Goal: Task Accomplishment & Management: Use online tool/utility

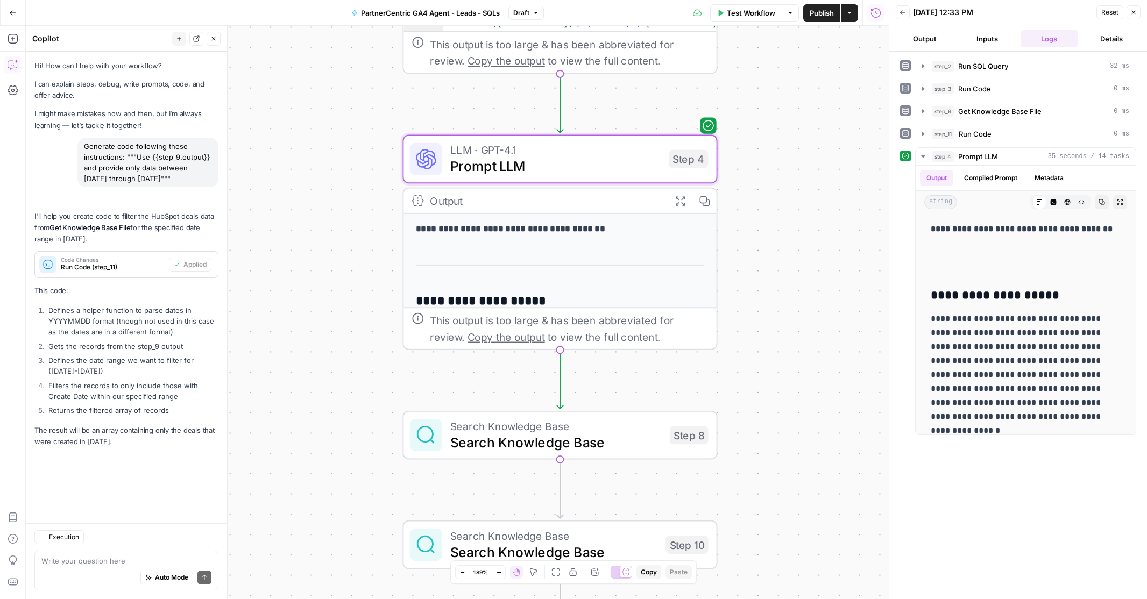
scroll to position [110, 0]
click at [1135, 13] on icon "button" at bounding box center [1134, 12] width 6 height 6
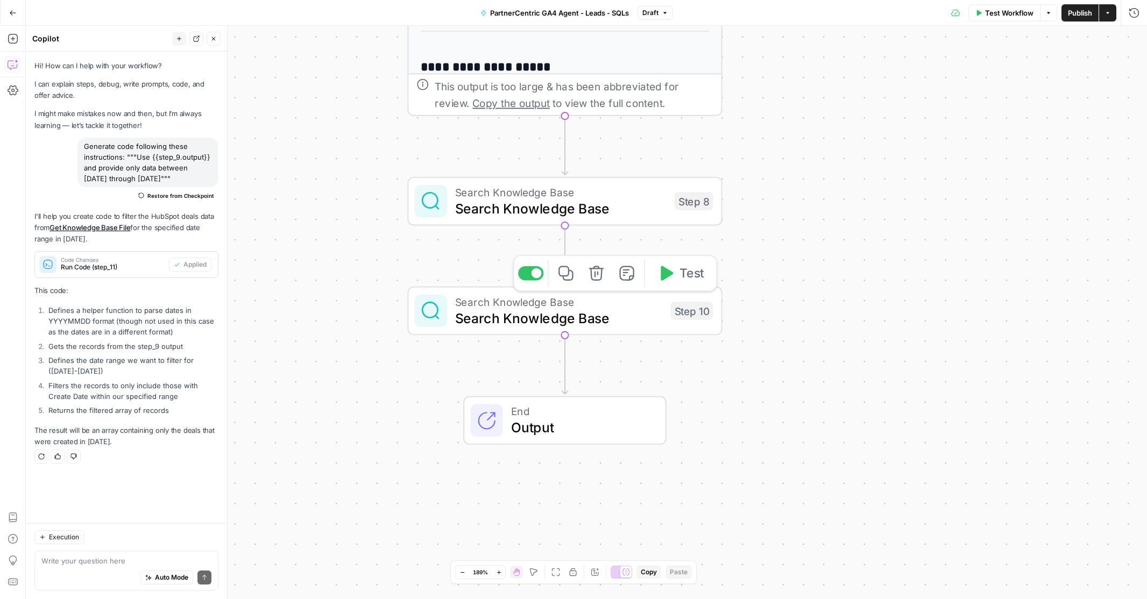
click at [595, 274] on icon "button" at bounding box center [596, 273] width 15 height 15
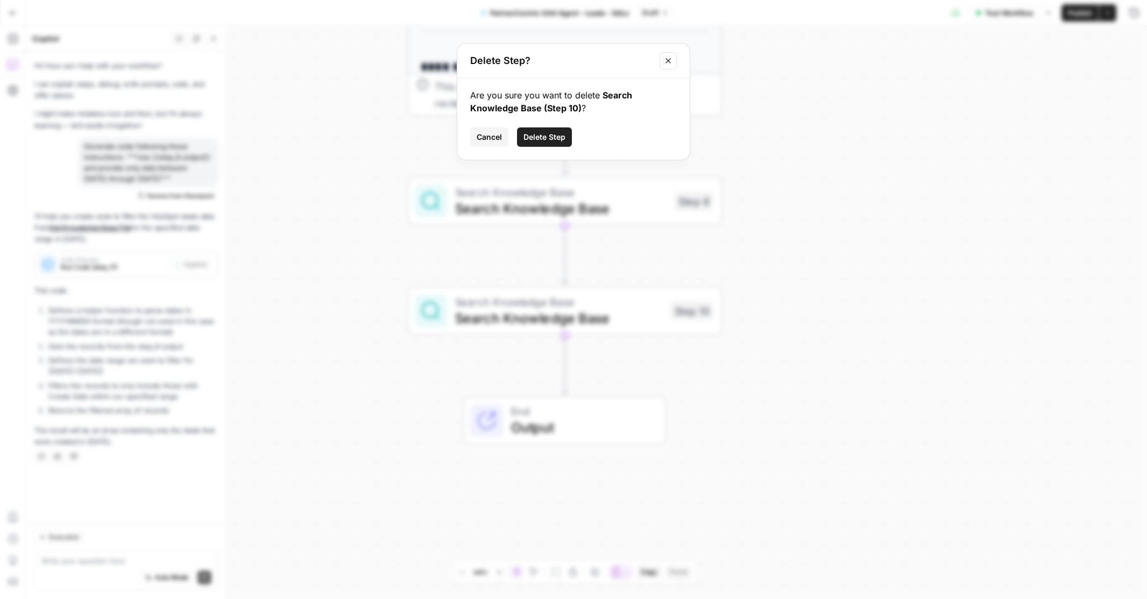
click at [549, 133] on span "Delete Step" at bounding box center [545, 137] width 42 height 11
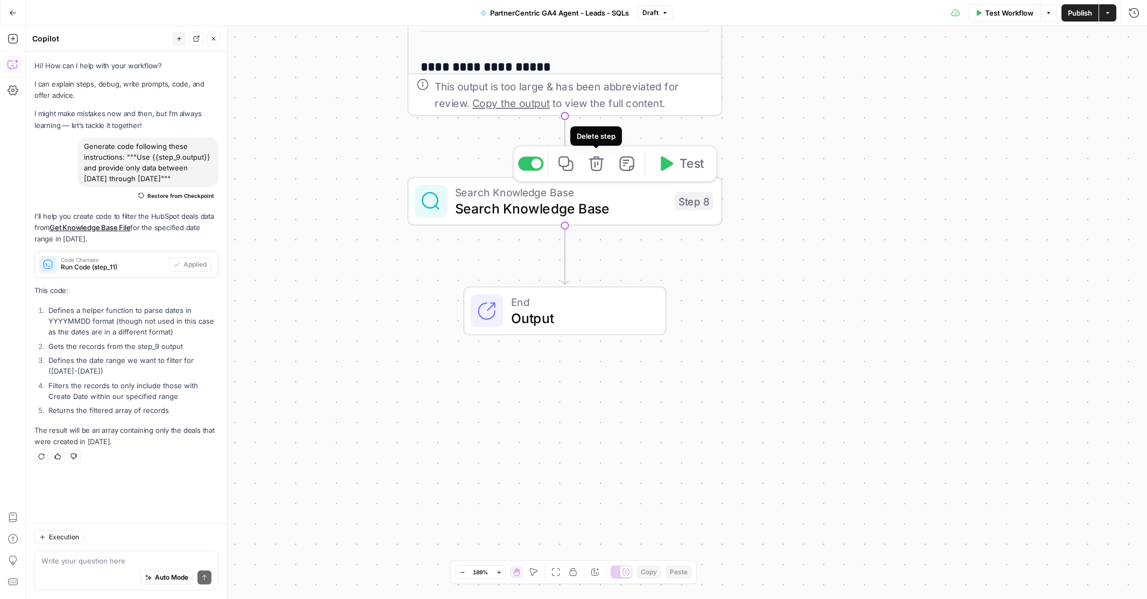
click at [596, 166] on icon "button" at bounding box center [596, 164] width 16 height 16
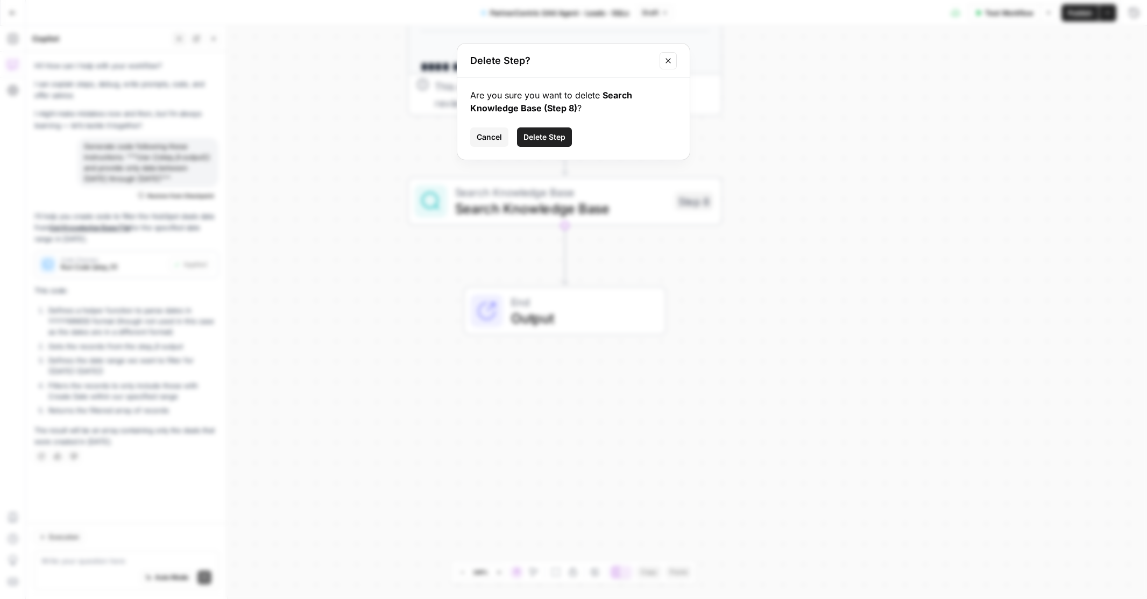
click at [547, 142] on span "Delete Step" at bounding box center [545, 137] width 42 height 11
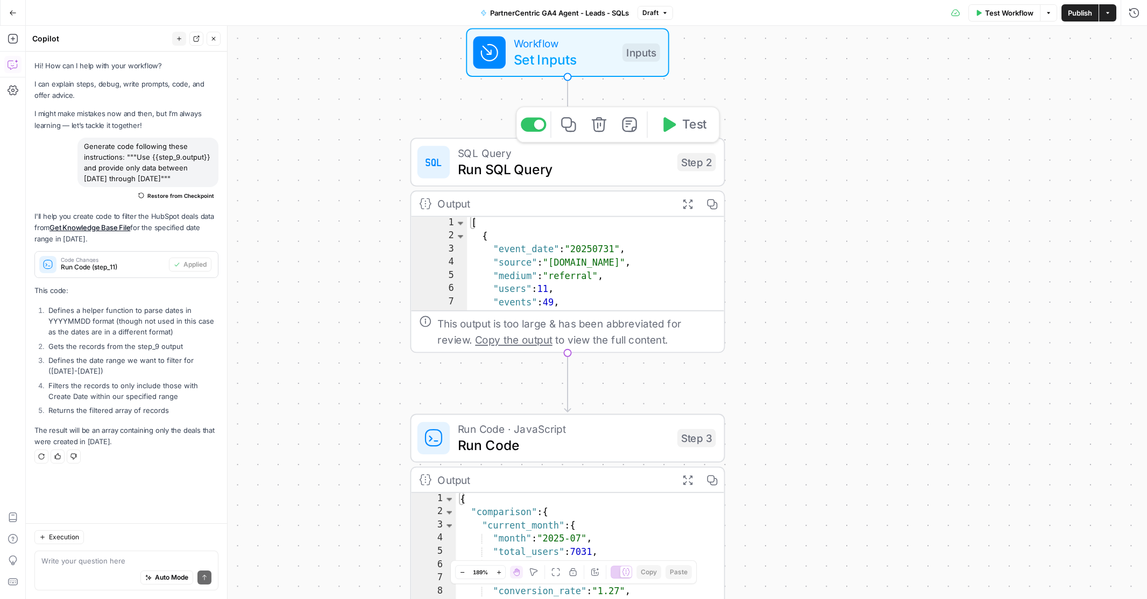
click at [557, 163] on span "Run SQL Query" at bounding box center [563, 169] width 211 height 20
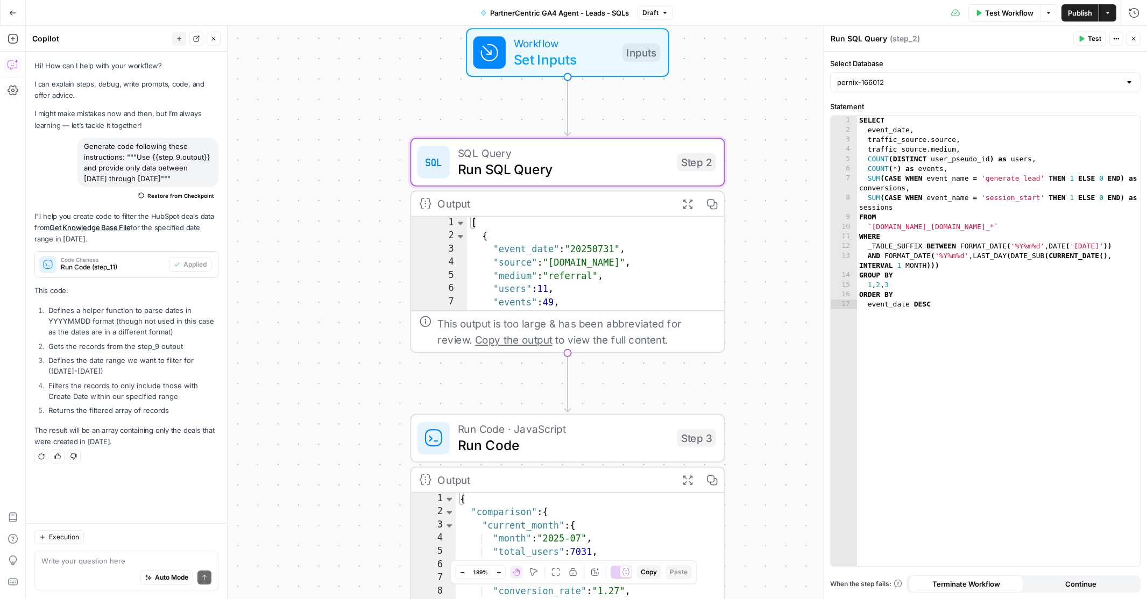
drag, startPoint x: 86, startPoint y: 147, endPoint x: 192, endPoint y: 181, distance: 111.3
click at [192, 181] on div "Generate code following these instructions: """Use {{step_9.output}} and provid…" at bounding box center [147, 163] width 141 height 50
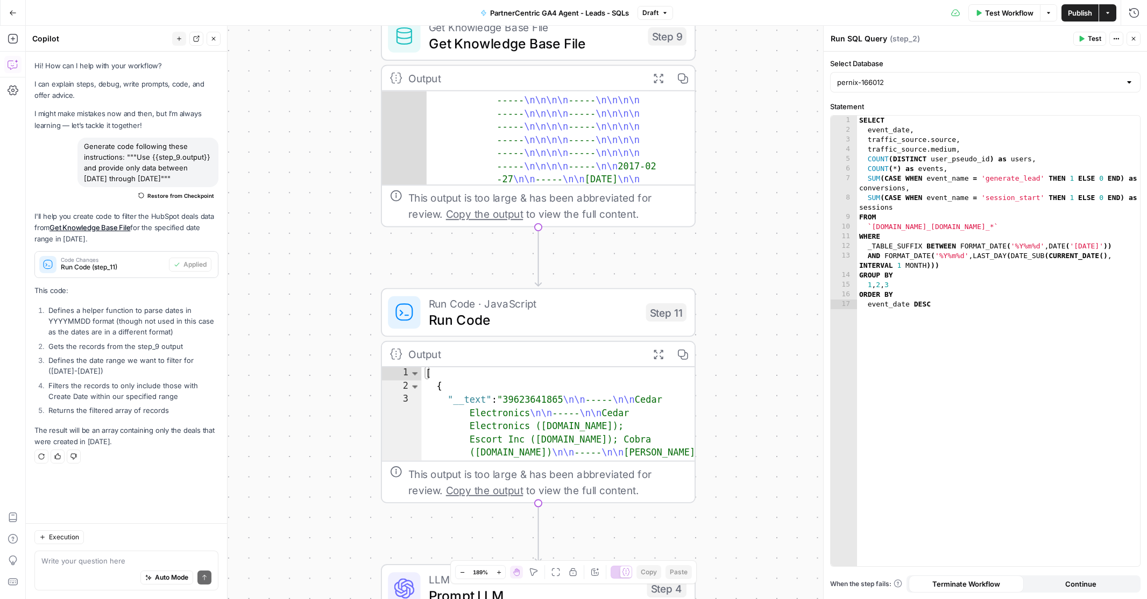
copy div "Generate code following these instructions: """Use {{step_9.output}} and provid…"
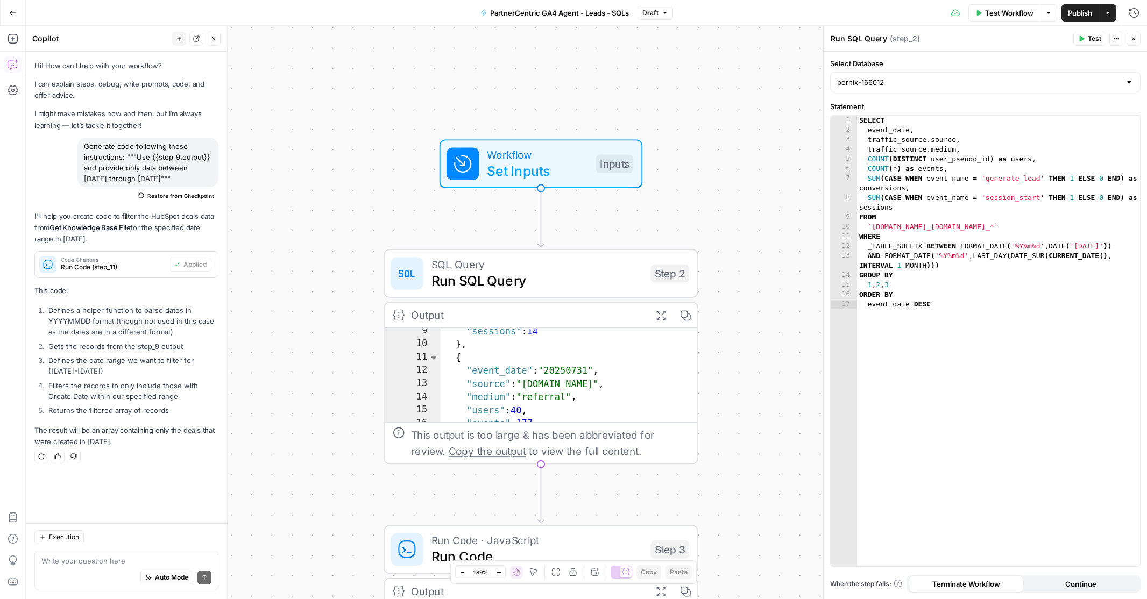
scroll to position [58, 0]
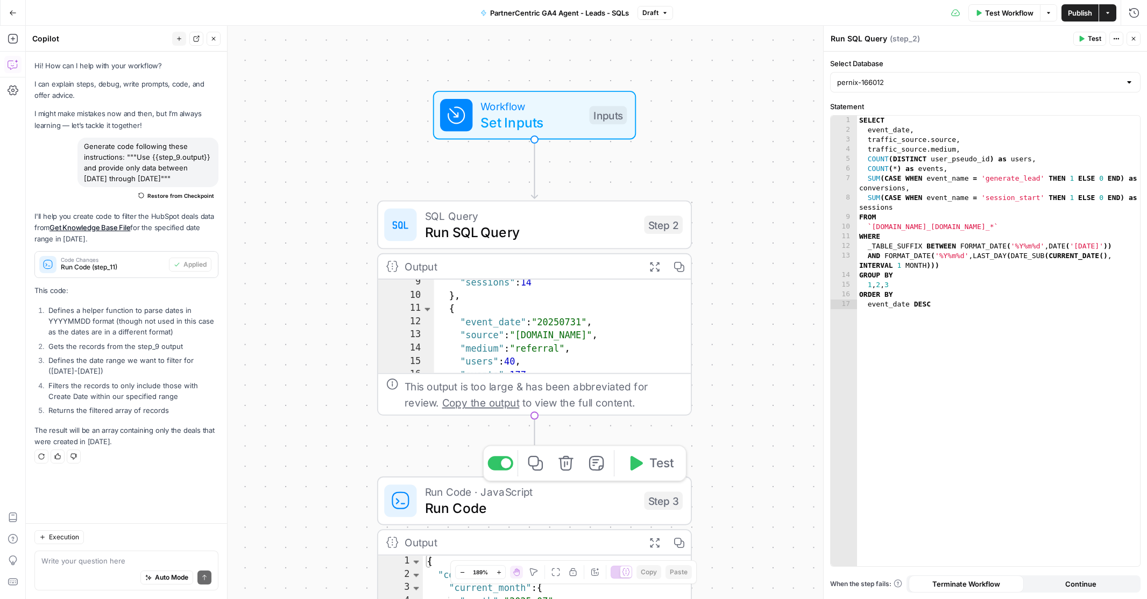
click at [571, 506] on span "Run Code" at bounding box center [530, 508] width 211 height 20
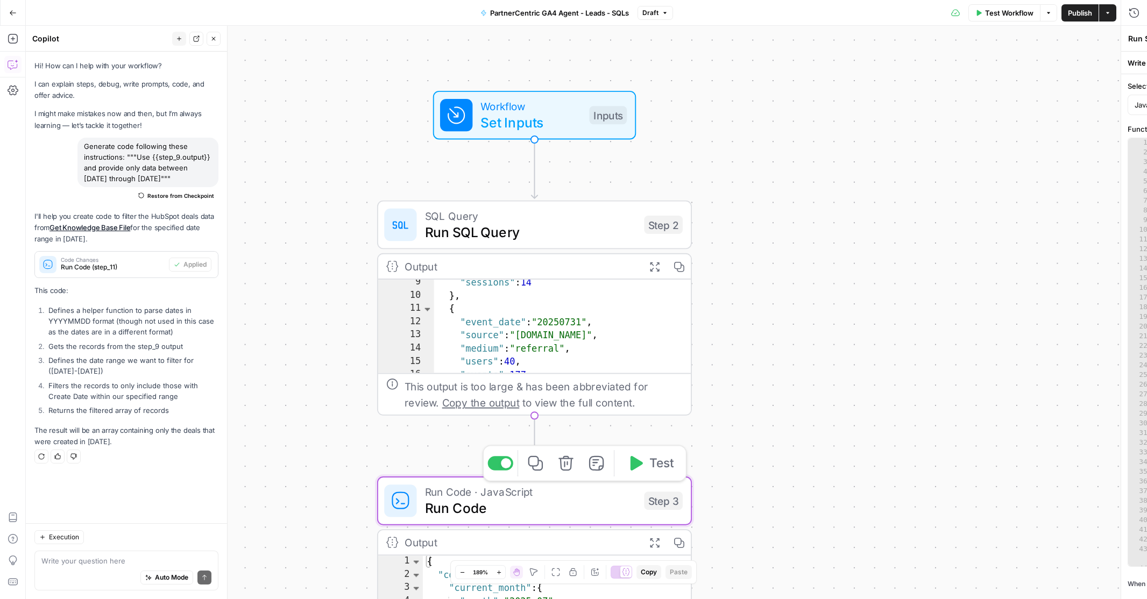
type textarea "Run Code"
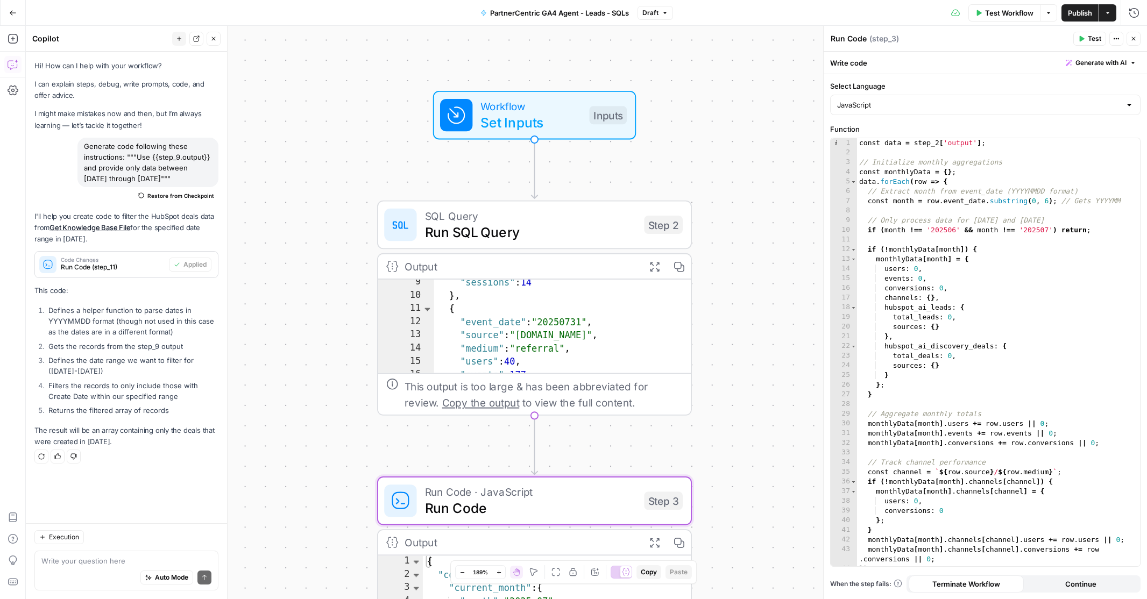
click at [755, 333] on div "Workflow Set Inputs Inputs SQL Query Run SQL Query Step 2 Output Expand Output …" at bounding box center [586, 313] width 1121 height 574
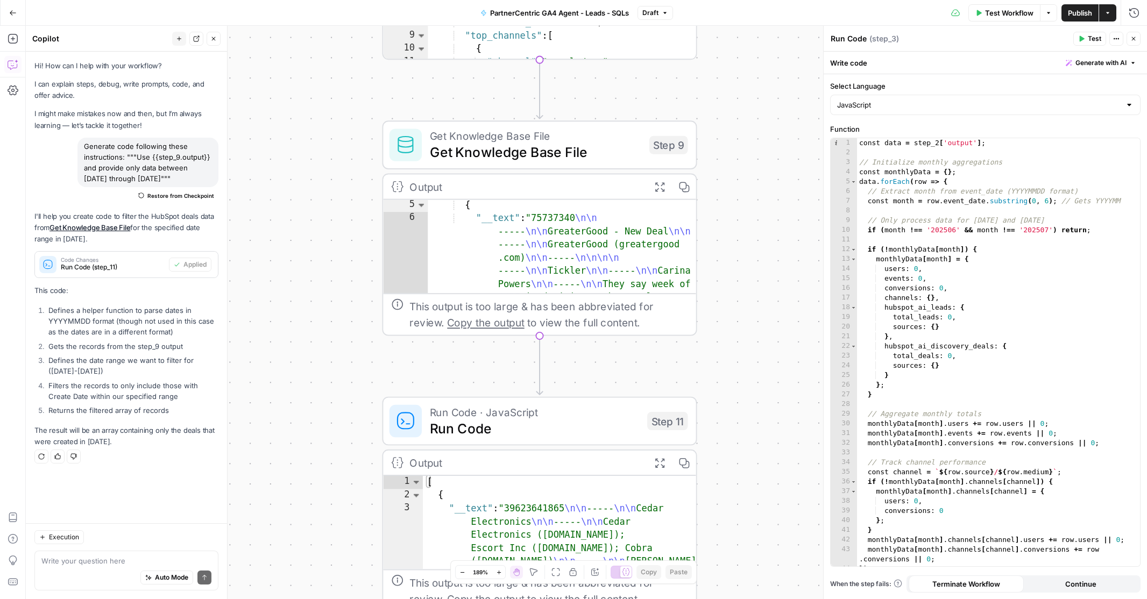
scroll to position [0, 0]
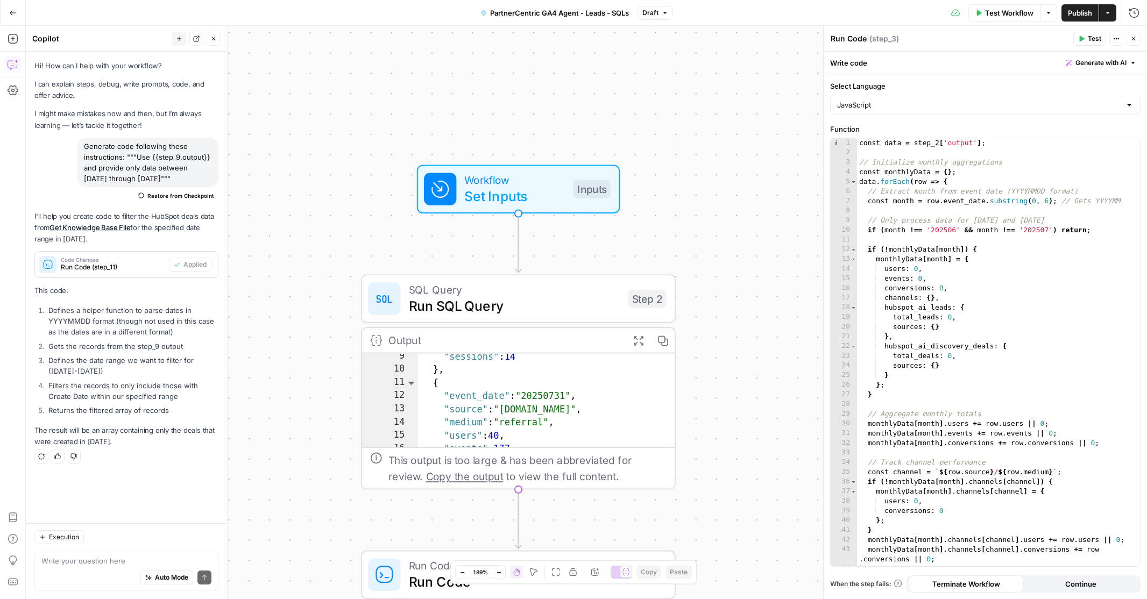
drag, startPoint x: 84, startPoint y: 143, endPoint x: 193, endPoint y: 180, distance: 114.4
click at [193, 180] on div "Generate code following these instructions: """Use {{step_9.output}} and provid…" at bounding box center [147, 163] width 141 height 50
copy div "Generate code following these instructions: """Use {{step_9.output}} and provid…"
click at [87, 561] on textarea at bounding box center [126, 561] width 170 height 11
paste textarea "Generate code following these instructions: """Use {{step_9.output}} and provid…"
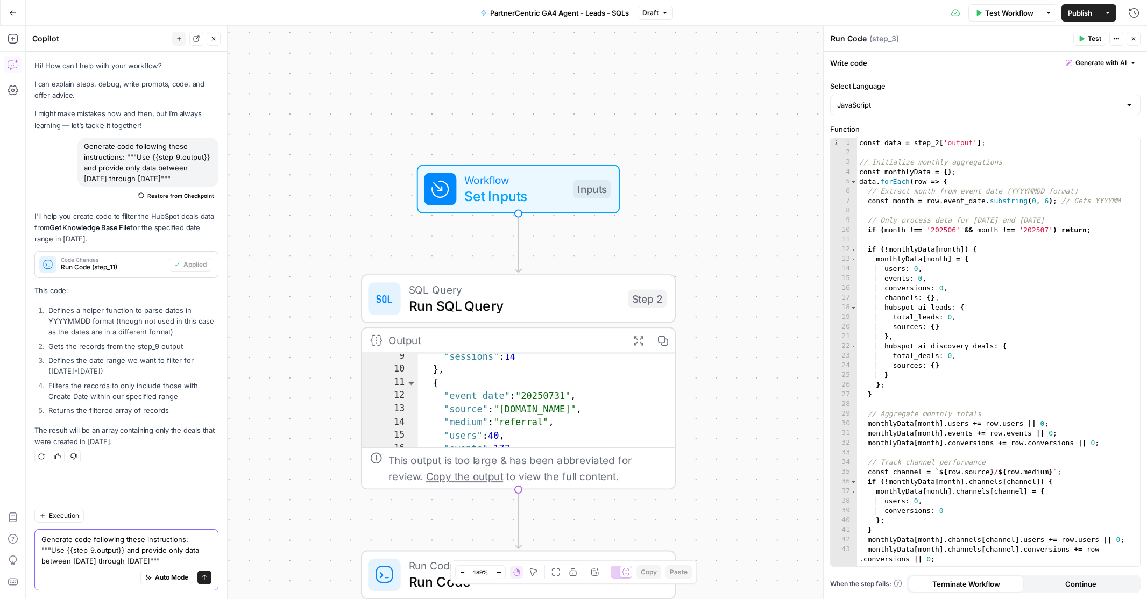
click at [68, 552] on textarea "Generate code following these instructions: """Use {{step_9.output}} and provid…" at bounding box center [126, 550] width 170 height 32
click at [172, 564] on textarea "Generate code following these instructions: """Use {{step_2.output}} and provid…" at bounding box center [126, 550] width 170 height 32
drag, startPoint x: 40, startPoint y: 551, endPoint x: 130, endPoint y: 551, distance: 89.3
click at [130, 551] on div "Generate code following these instructions: """Use {{step_2.output}} and provid…" at bounding box center [126, 555] width 184 height 72
drag, startPoint x: 41, startPoint y: 550, endPoint x: 155, endPoint y: 551, distance: 113.5
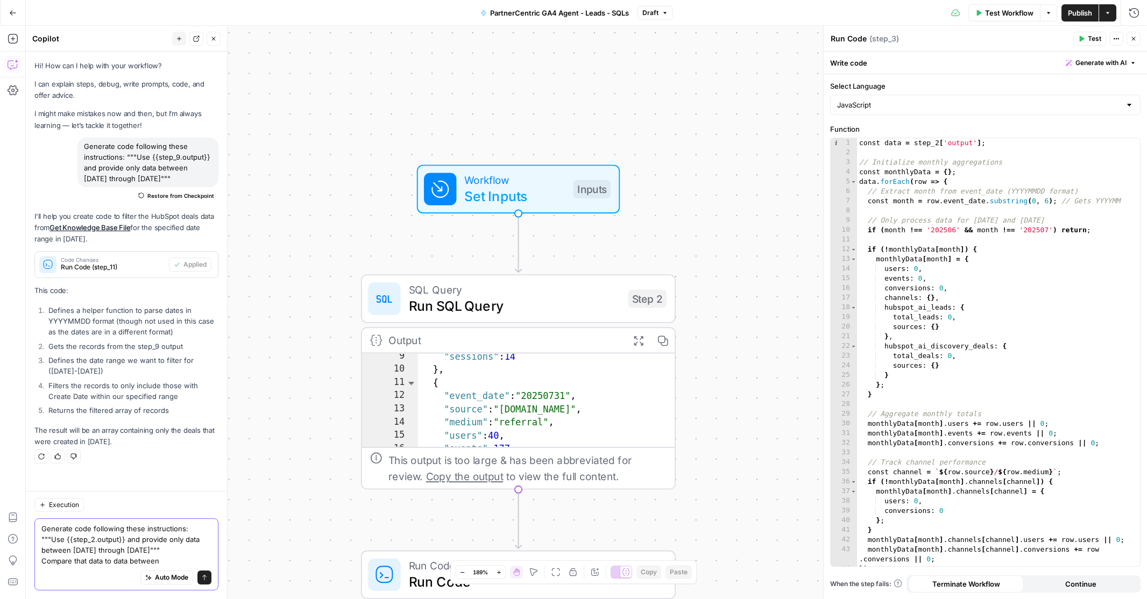
click at [155, 551] on textarea "Generate code following these instructions: """Use {{step_2.output}} and provid…" at bounding box center [126, 545] width 170 height 43
click at [168, 563] on textarea "Generate code following these instructions: """Use {{step_2.output}} and provid…" at bounding box center [126, 545] width 170 height 43
paste textarea "[DATE] through [DATE]"
drag, startPoint x: 53, startPoint y: 540, endPoint x: 42, endPoint y: 540, distance: 11.3
click at [42, 540] on textarea "Generate code following these instructions: """Use {{step_2.output}} and provid…" at bounding box center [126, 540] width 170 height 54
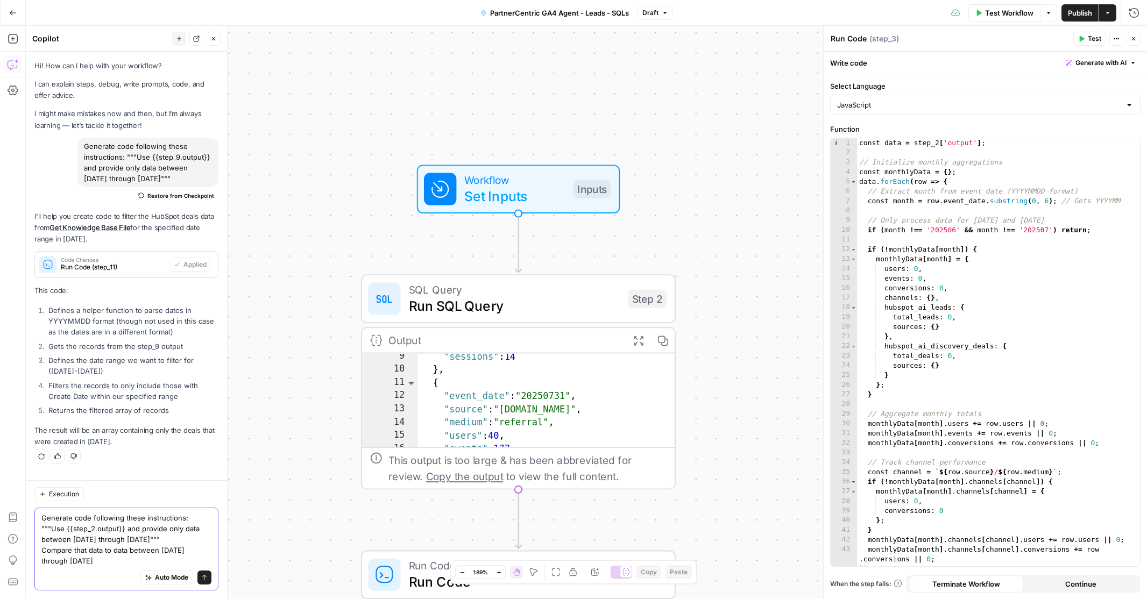
drag, startPoint x: 111, startPoint y: 541, endPoint x: 124, endPoint y: 541, distance: 12.9
click at [124, 541] on textarea "Generate code following these instructions: """Use {{step_2.output}} and provid…" at bounding box center [126, 540] width 170 height 54
click at [54, 542] on textarea "Generate code following these instructions: """Use {{step_2.output}} and provid…" at bounding box center [126, 540] width 170 height 54
type textarea "Generate code following these instructions: """Use {{step_2.output}} and provid…"
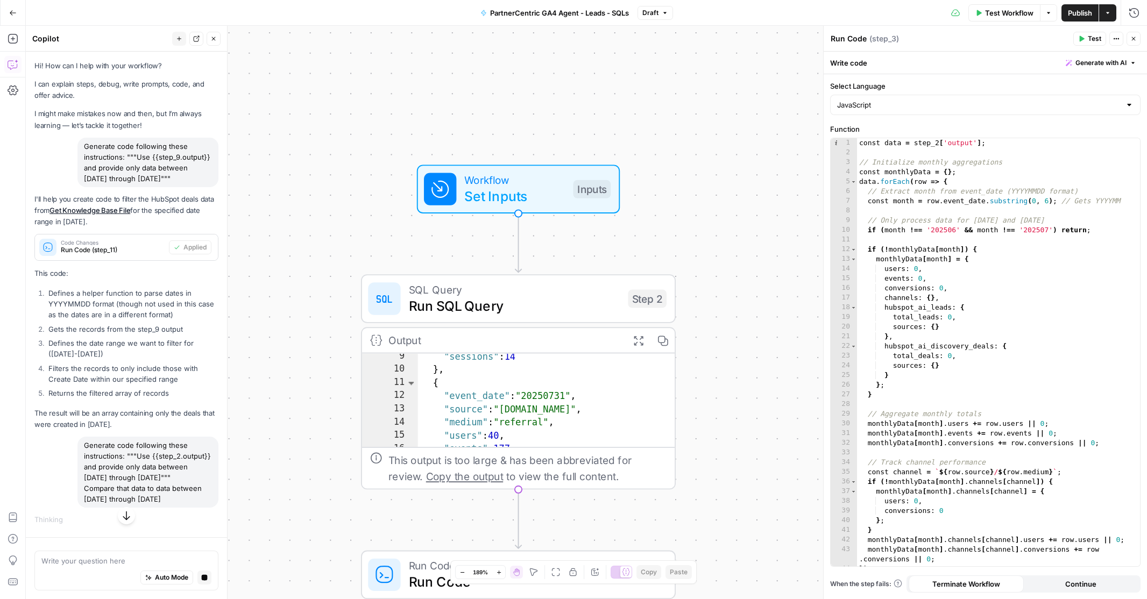
click at [126, 516] on icon "button" at bounding box center [126, 516] width 11 height 11
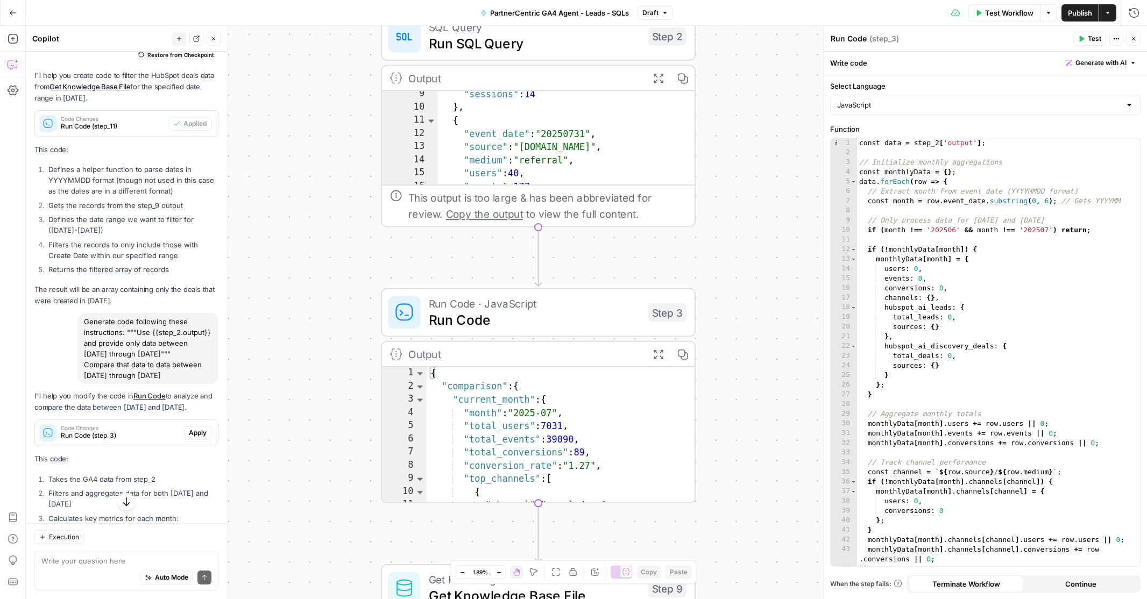
scroll to position [145, 0]
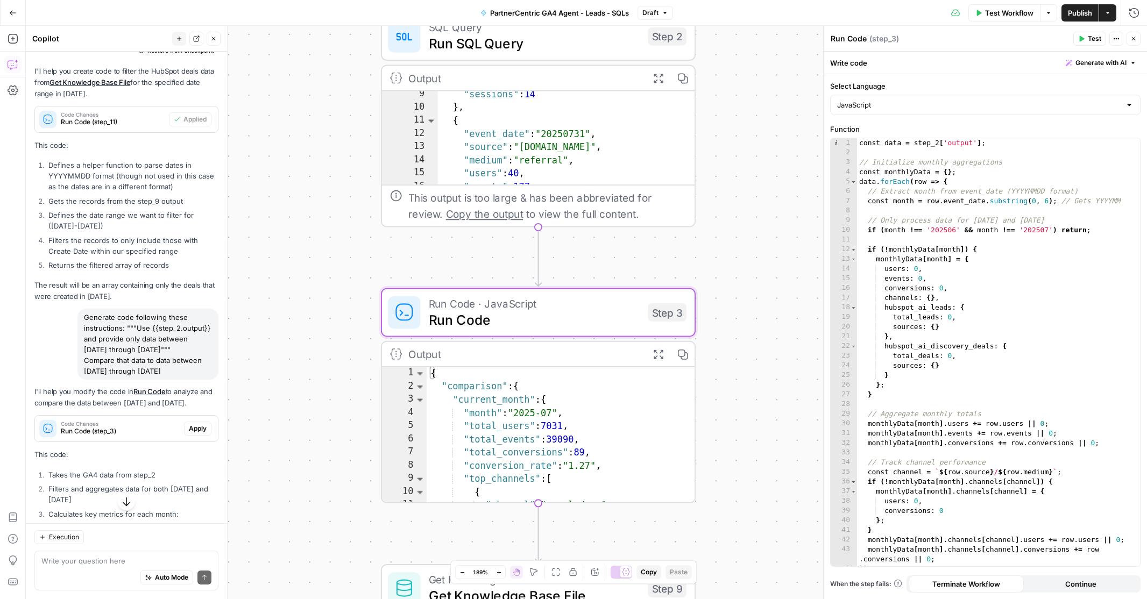
click at [96, 427] on span "Run Code (step_3)" at bounding box center [120, 432] width 119 height 10
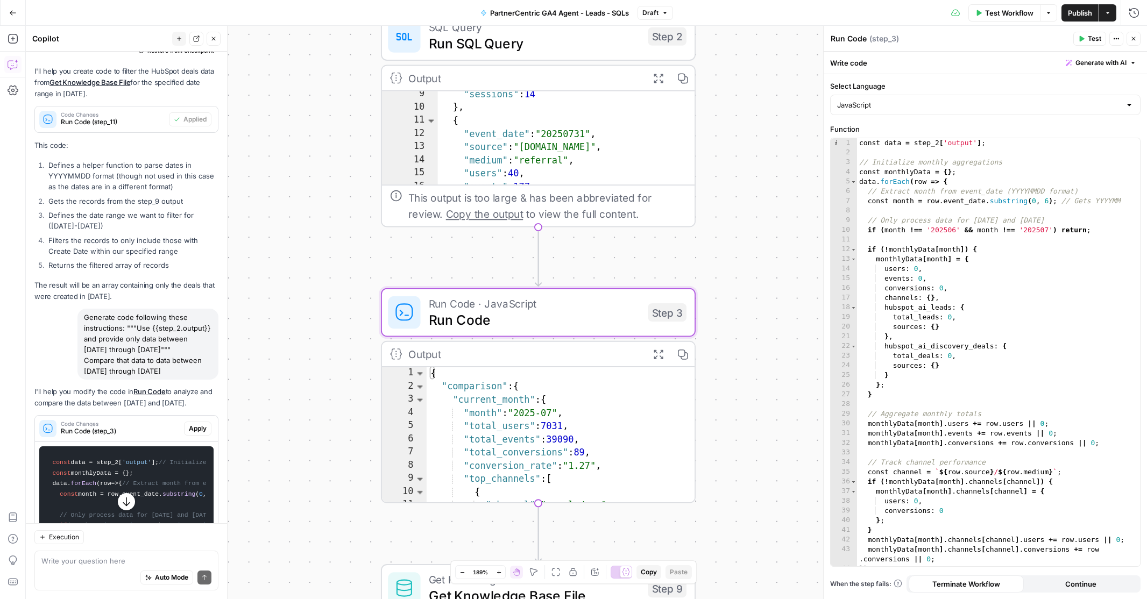
click at [194, 428] on span "Apply" at bounding box center [198, 429] width 18 height 10
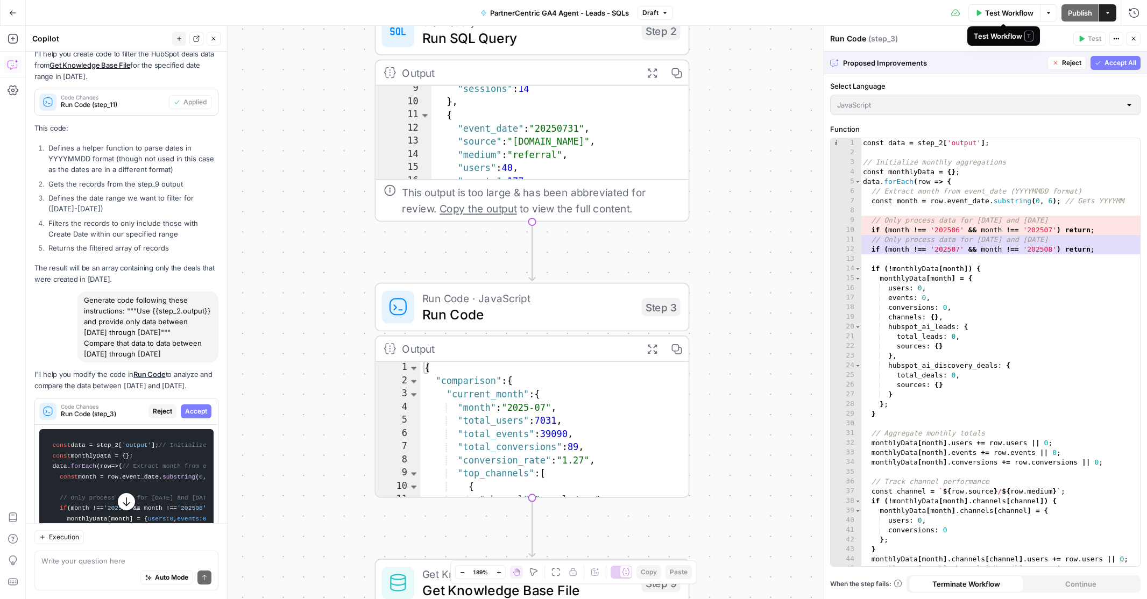
click at [1007, 10] on span "Test Workflow" at bounding box center [1009, 13] width 48 height 11
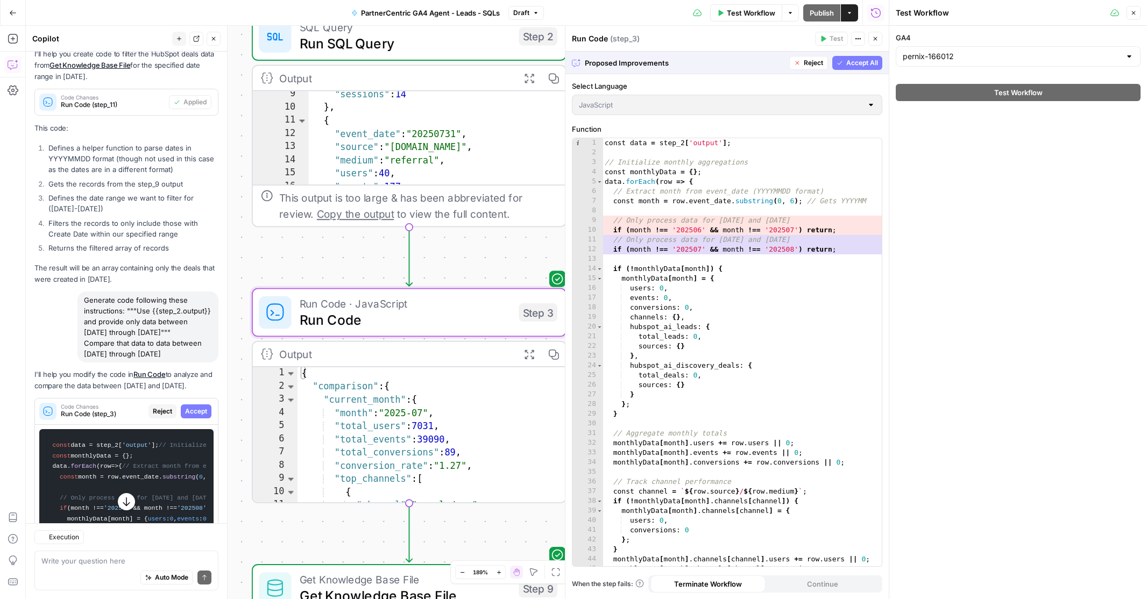
click at [199, 410] on span "Accept" at bounding box center [196, 412] width 22 height 10
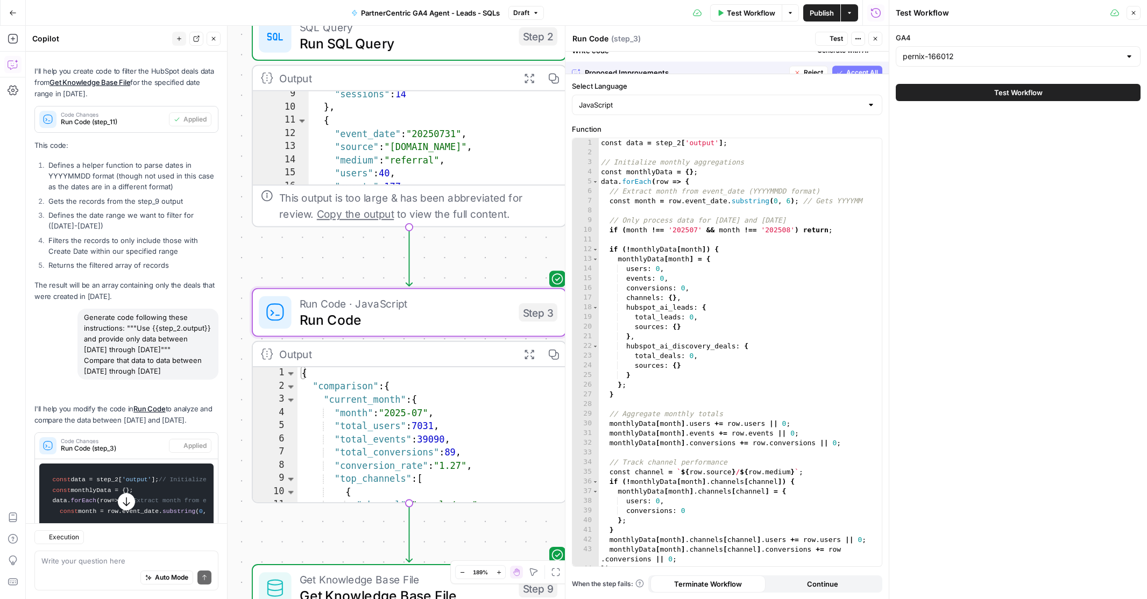
scroll to position [163, 0]
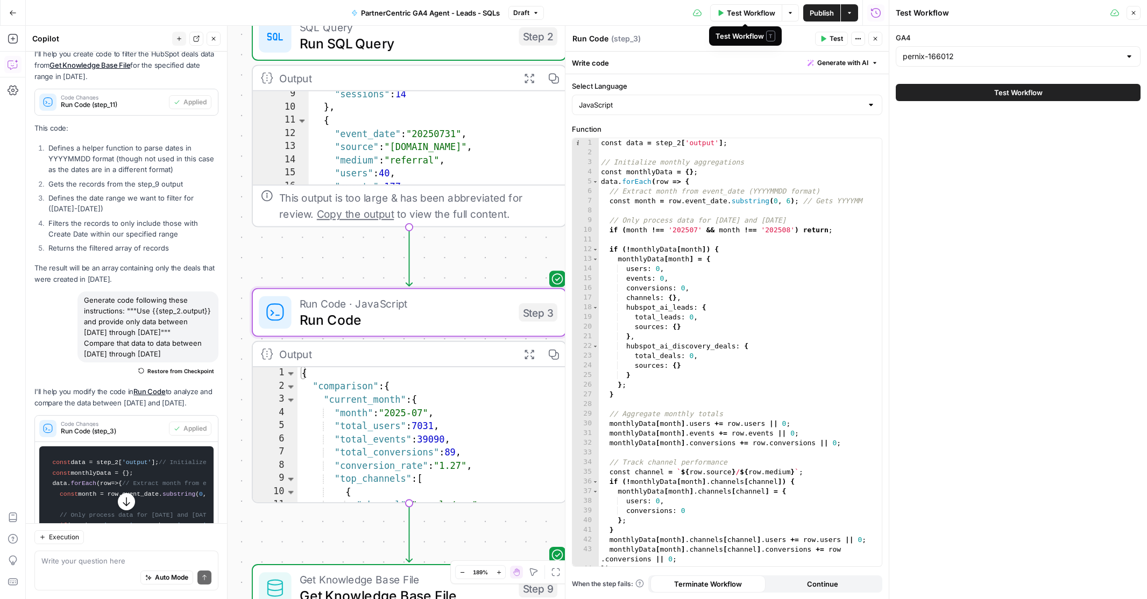
click at [750, 12] on span "Test Workflow" at bounding box center [751, 13] width 48 height 11
click at [1018, 91] on span "Test Workflow" at bounding box center [1018, 92] width 48 height 11
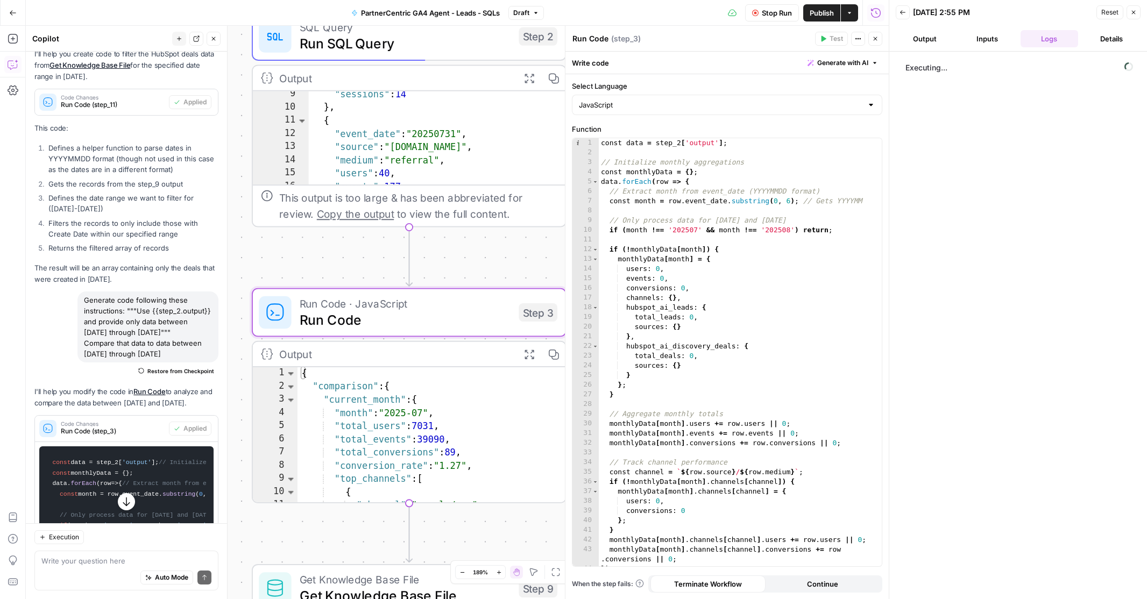
click at [921, 40] on button "Output" at bounding box center [925, 38] width 58 height 17
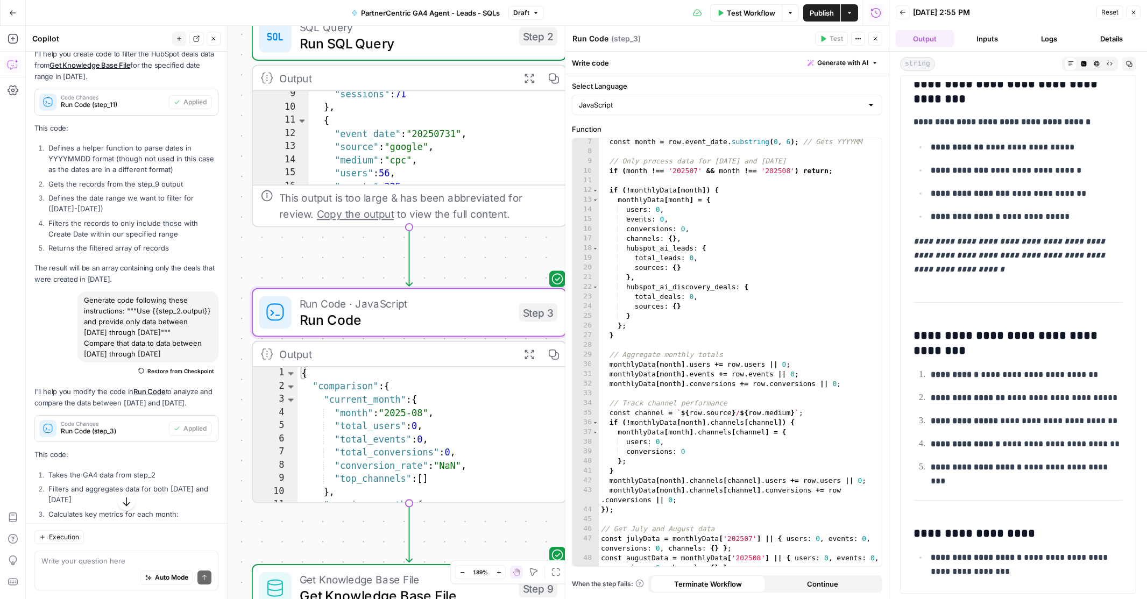
scroll to position [241, 0]
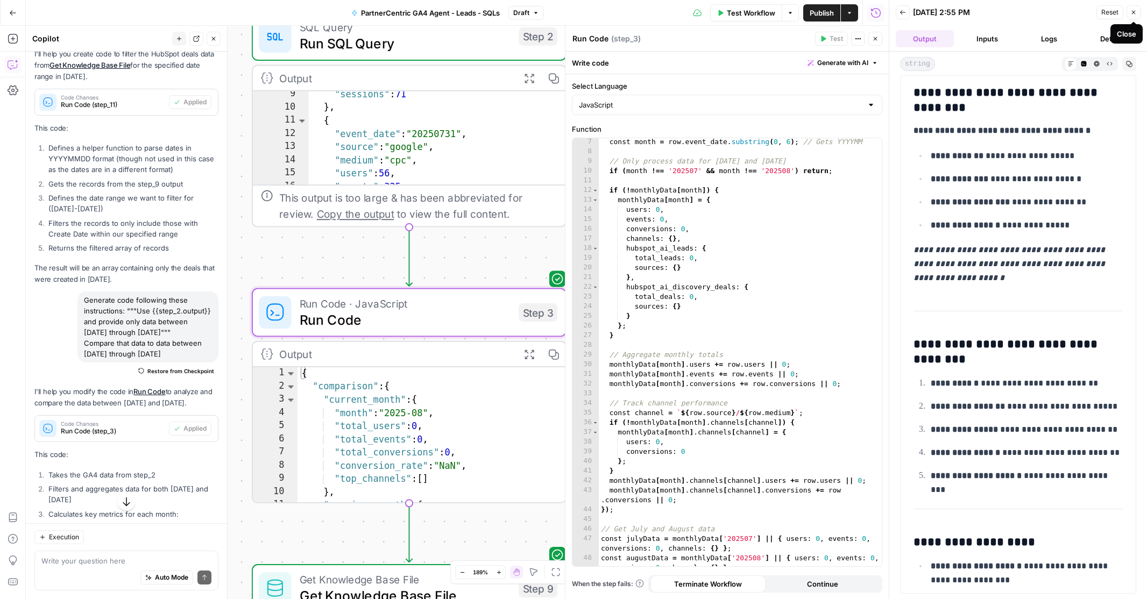
click at [1134, 11] on icon "button" at bounding box center [1134, 13] width 4 height 4
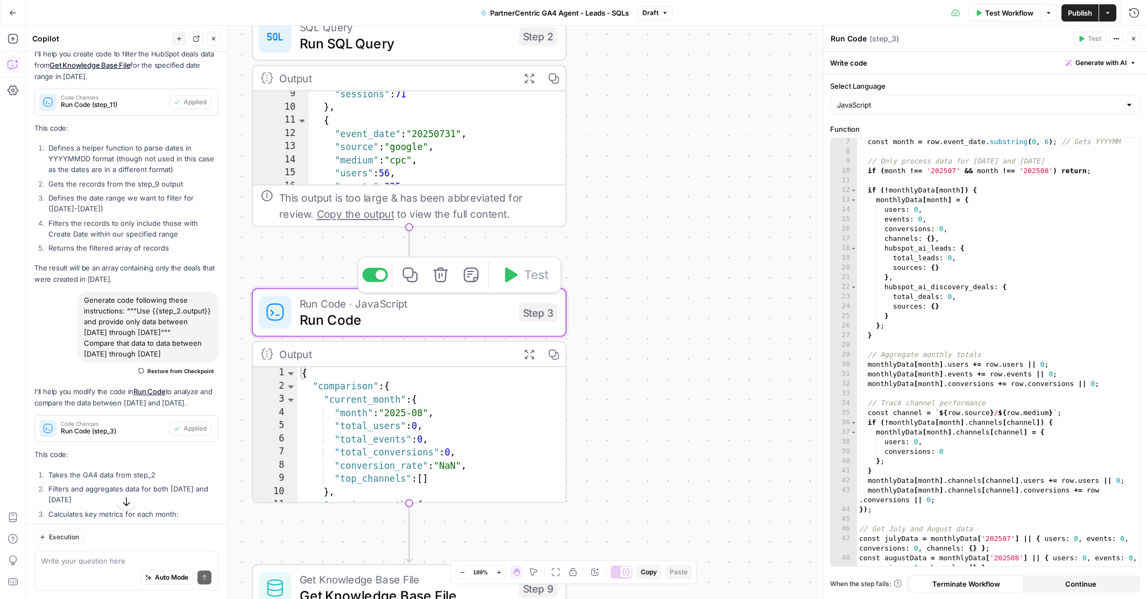
click at [461, 316] on span "Run Code" at bounding box center [405, 319] width 211 height 20
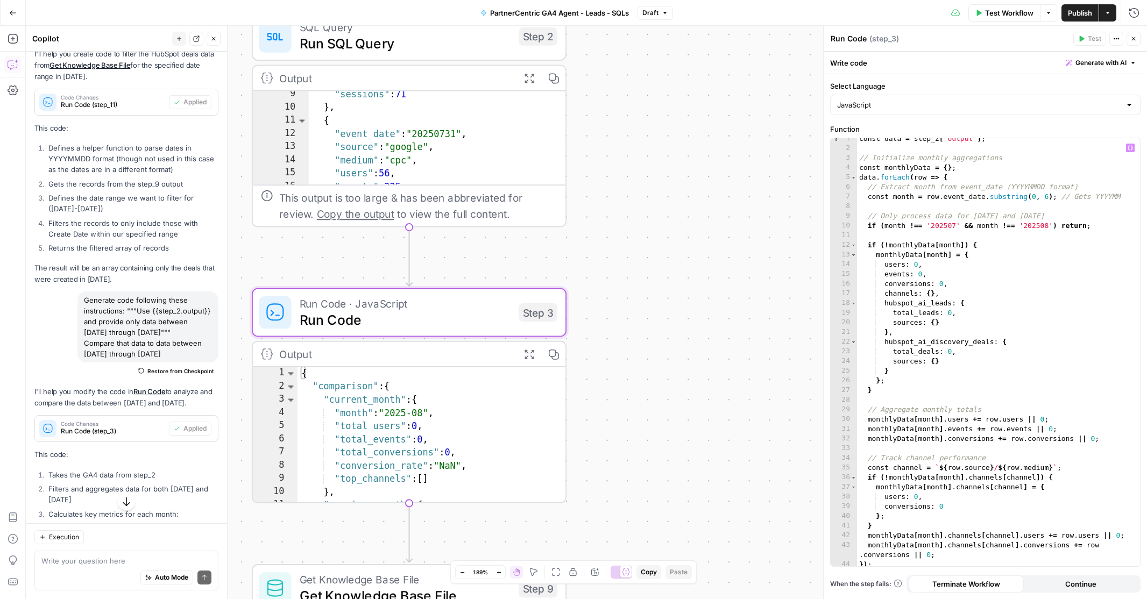
scroll to position [0, 0]
type textarea "**********"
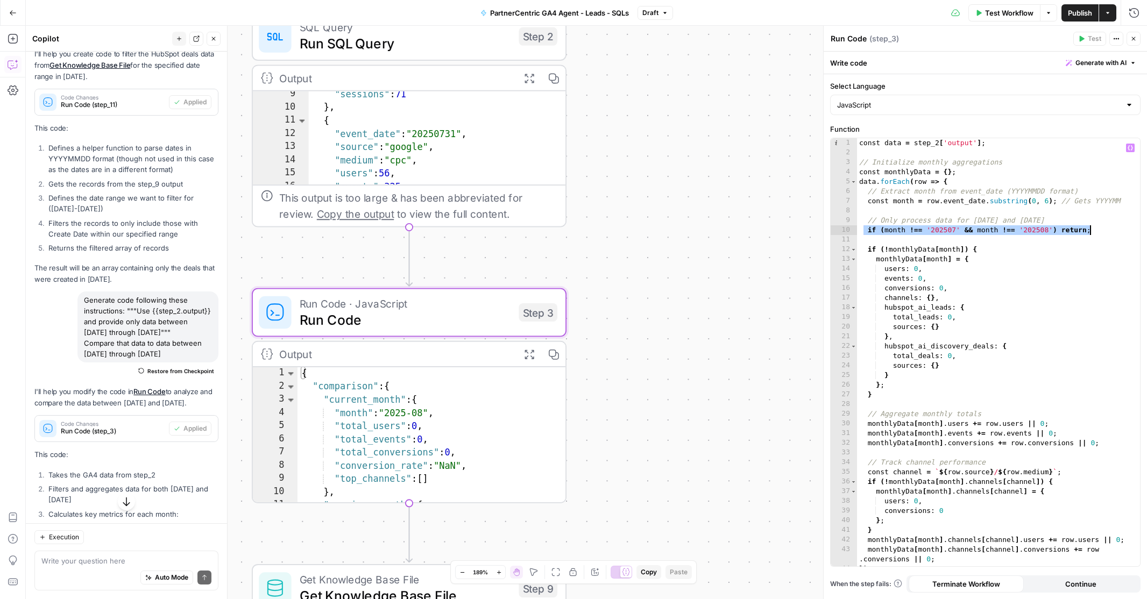
drag, startPoint x: 864, startPoint y: 231, endPoint x: 1097, endPoint y: 232, distance: 233.0
click at [1097, 232] on div "const data = step_2 [ 'output' ] ; // Initialize monthly aggregations const mon…" at bounding box center [998, 362] width 283 height 448
click at [1108, 236] on div "const data = step_2 [ 'output' ] ; // Initialize monthly aggregations const mon…" at bounding box center [998, 362] width 283 height 448
click at [919, 234] on div "const data = step_2 [ 'output' ] ; // Initialize monthly aggregations const mon…" at bounding box center [998, 362] width 283 height 448
type textarea "**********"
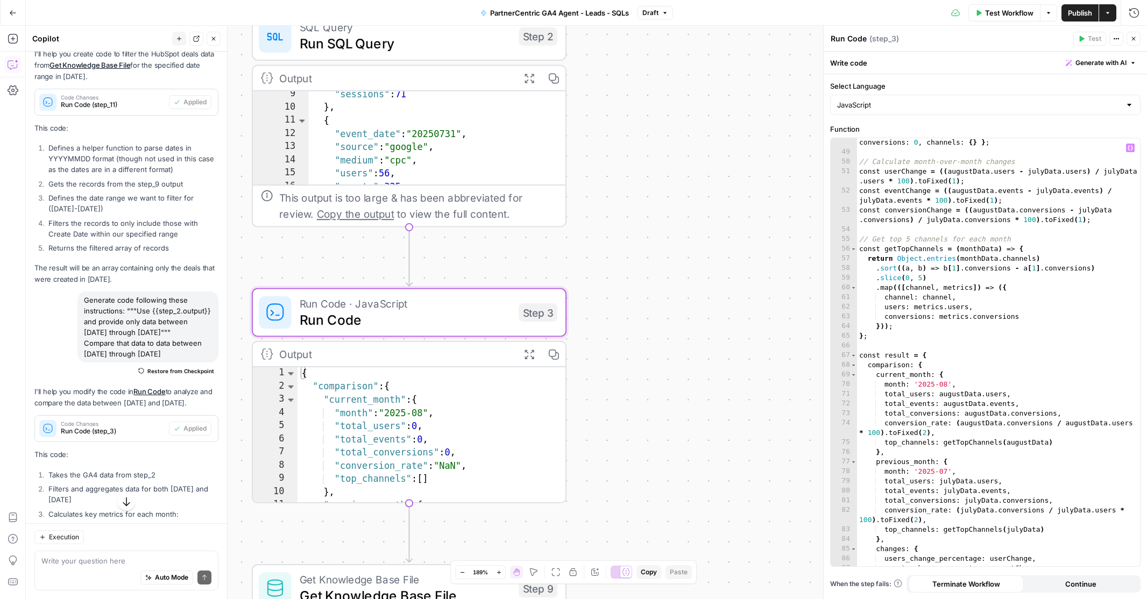
scroll to position [485, 0]
drag, startPoint x: 84, startPoint y: 301, endPoint x: 205, endPoint y: 356, distance: 132.9
click at [205, 356] on div "Generate code following these instructions: """Use {{step_2.output}} and provid…" at bounding box center [147, 327] width 141 height 71
copy div "Generate code following these instructions: """Use {{step_2.output}} and provid…"
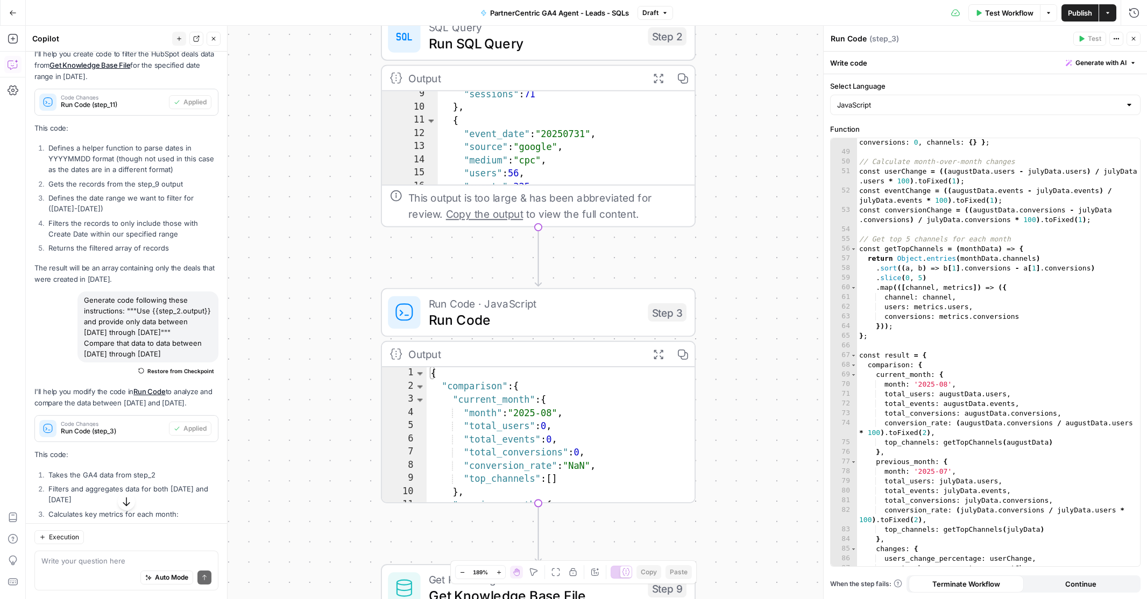
click at [79, 568] on div "Auto Mode Send" at bounding box center [126, 579] width 170 height 24
paste textarea "Generate code following these instructions: """Use {{step_2.output}} and provid…"
click at [153, 542] on textarea "Generate code following these instructions: """Use {{step_2.output}} and provid…" at bounding box center [126, 540] width 170 height 54
type textarea "Generate code following these instructions: """Use {{step_2.output}} and provid…"
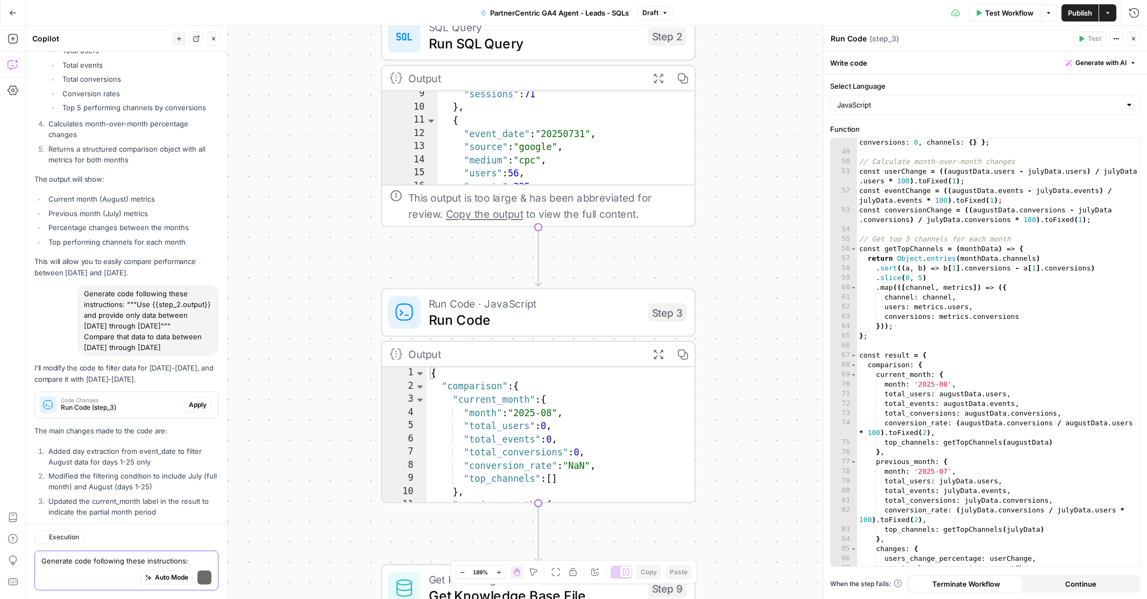
scroll to position [708, 0]
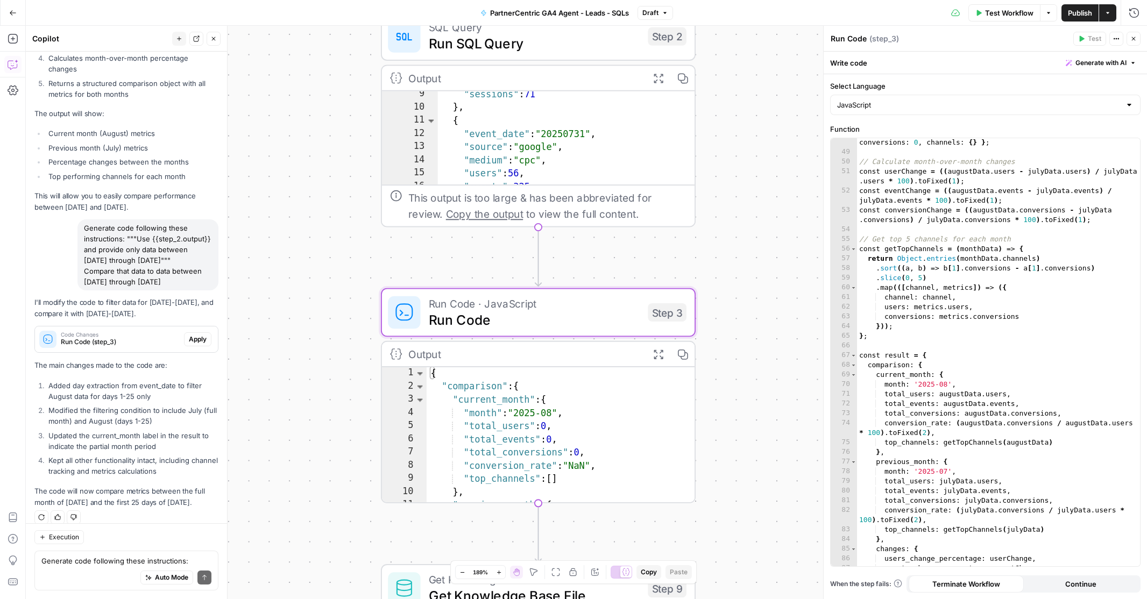
click at [199, 335] on span "Apply" at bounding box center [198, 340] width 18 height 10
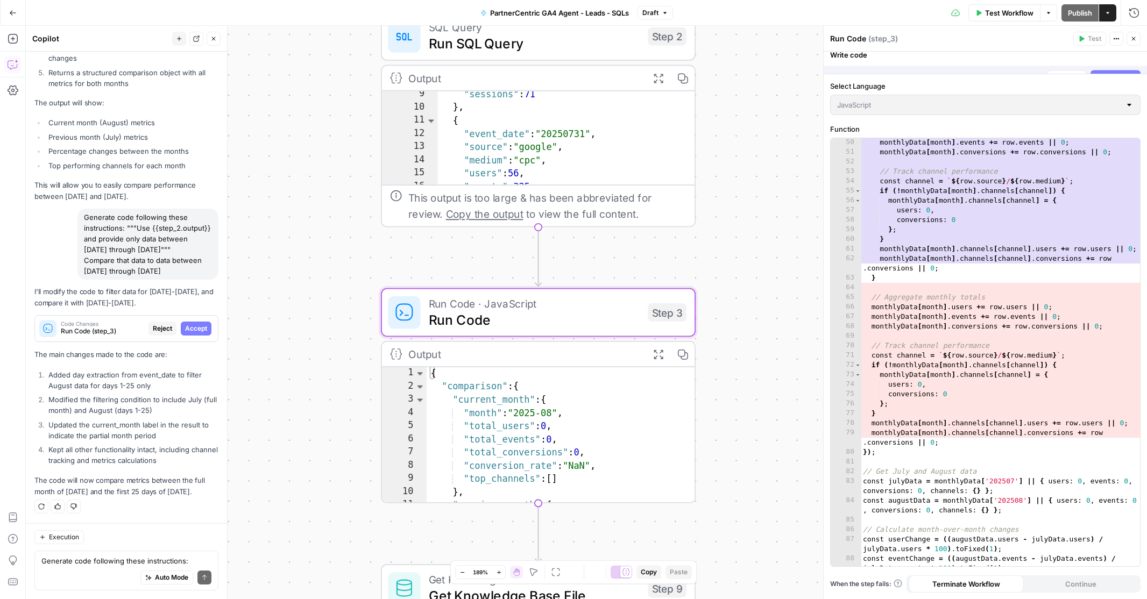
scroll to position [673, 0]
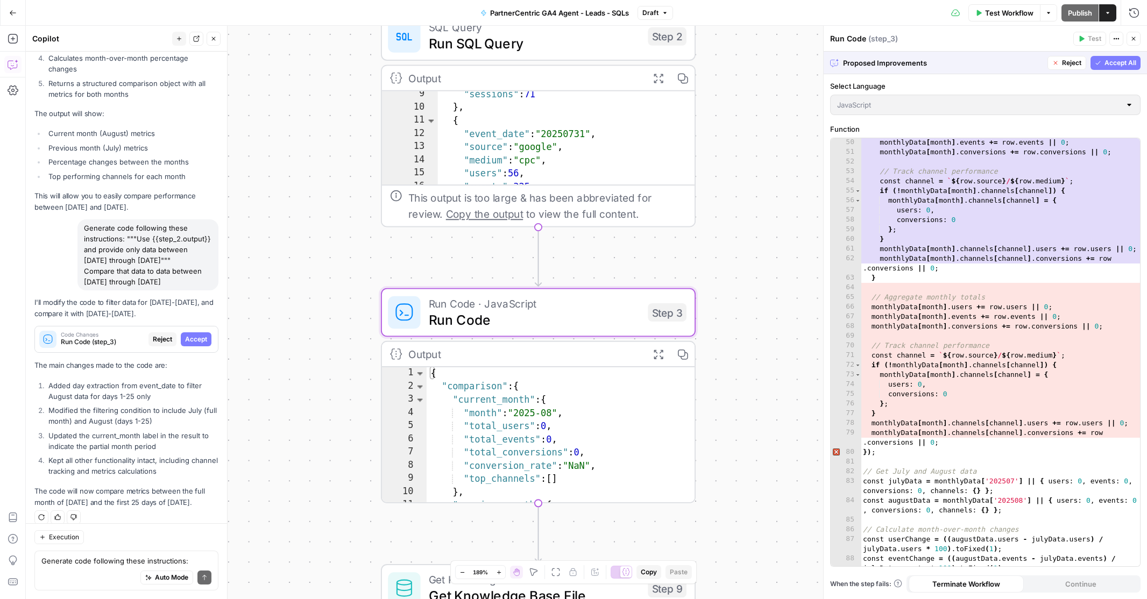
click at [191, 335] on span "Accept" at bounding box center [196, 340] width 22 height 10
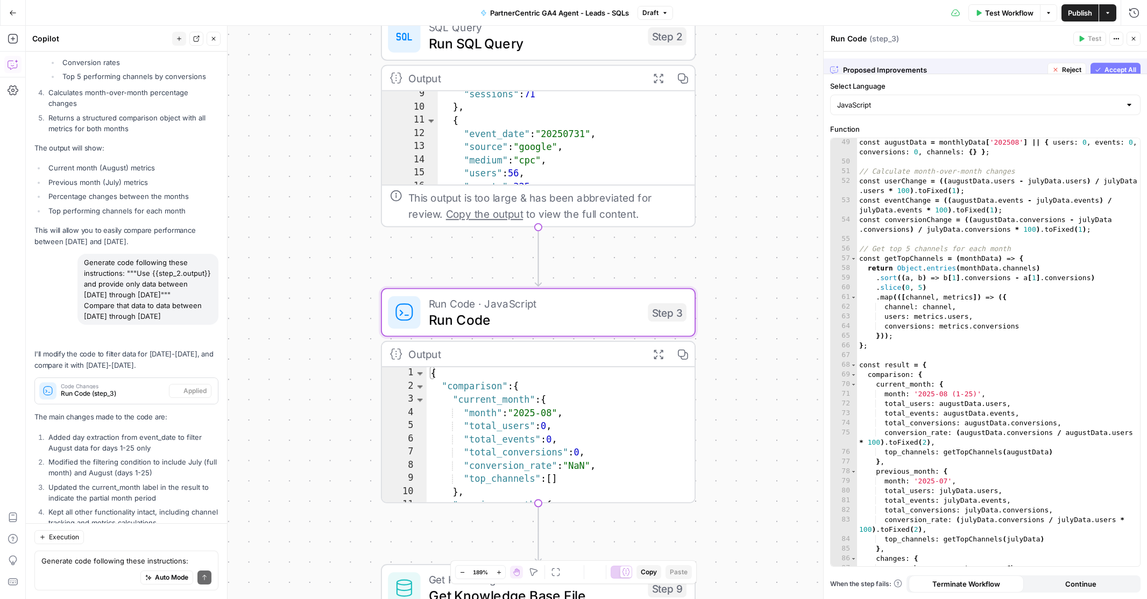
scroll to position [725, 0]
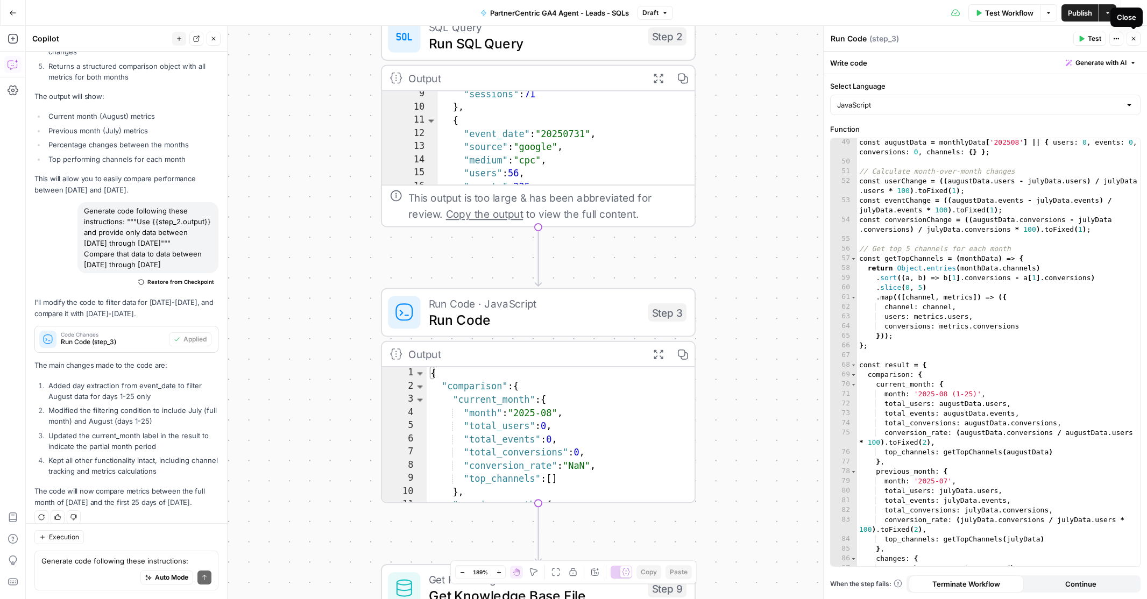
click at [1137, 36] on icon "button" at bounding box center [1134, 39] width 6 height 6
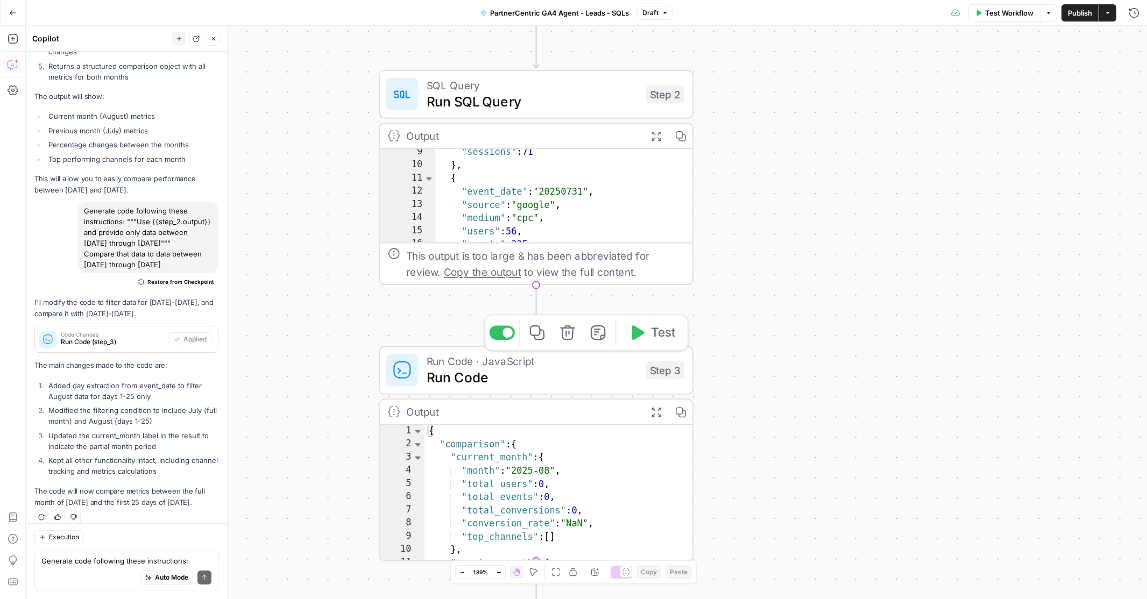
click at [638, 332] on icon "button" at bounding box center [638, 333] width 12 height 15
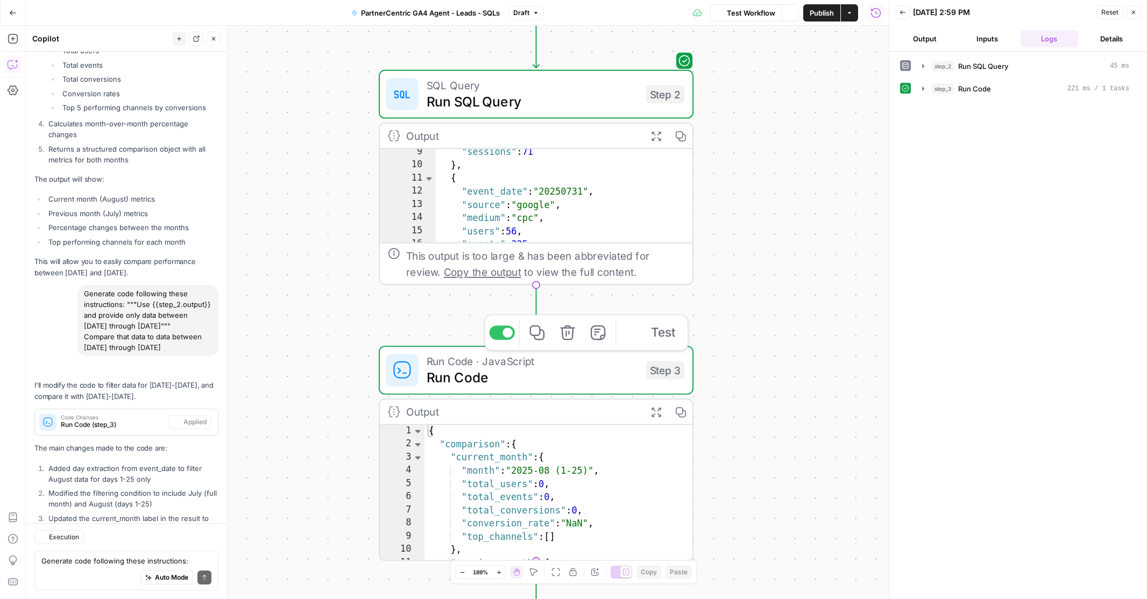
scroll to position [725, 0]
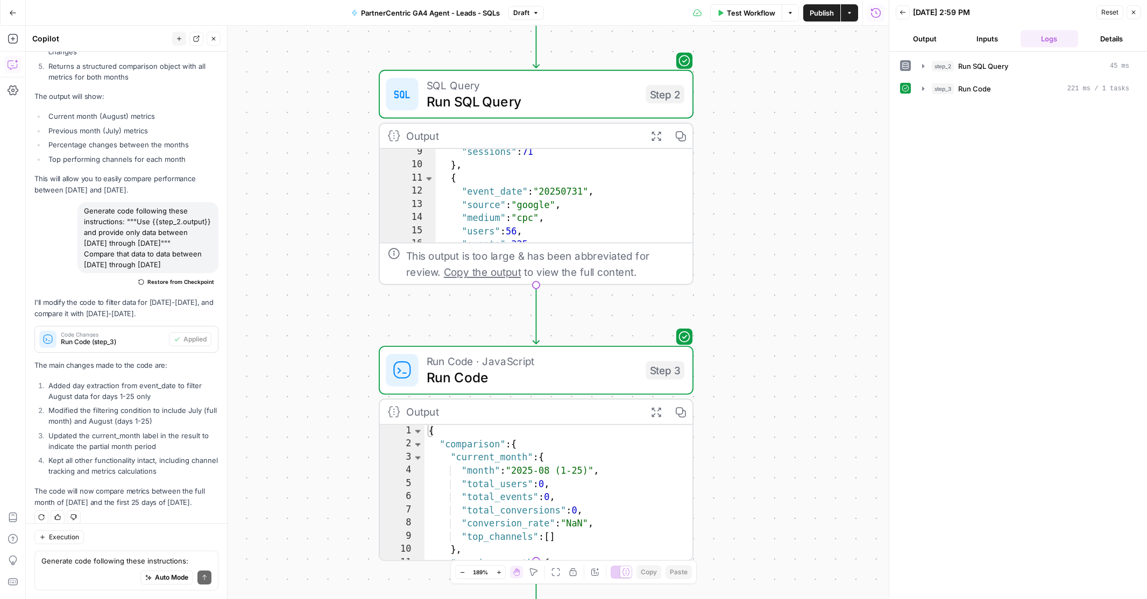
click at [921, 37] on button "Output" at bounding box center [925, 38] width 58 height 17
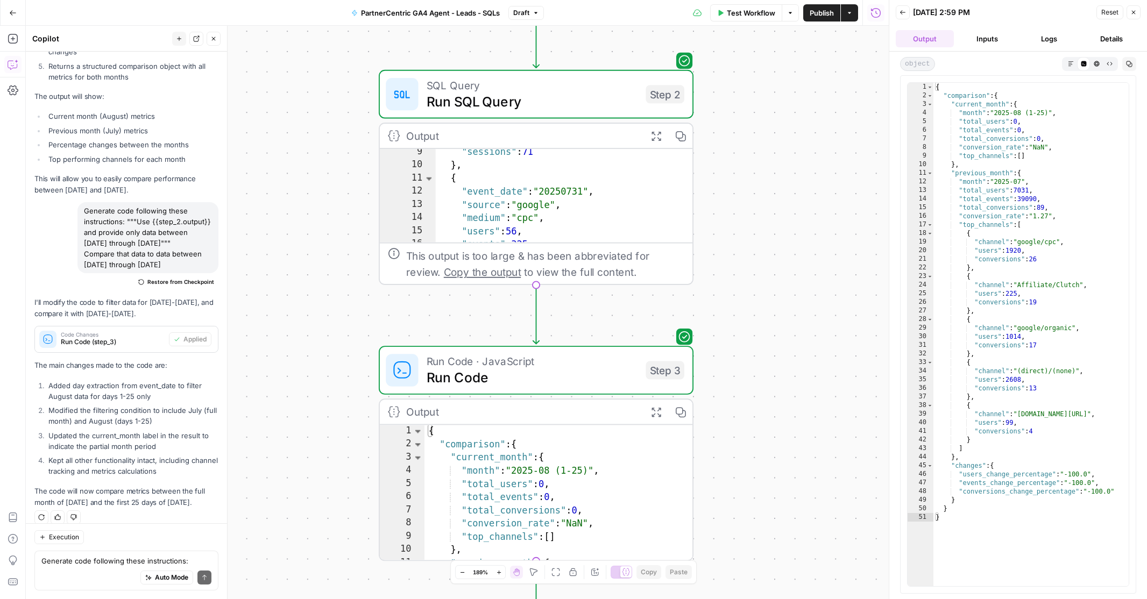
click at [921, 37] on button "Output" at bounding box center [925, 38] width 58 height 17
click at [990, 35] on button "Inputs" at bounding box center [987, 38] width 58 height 17
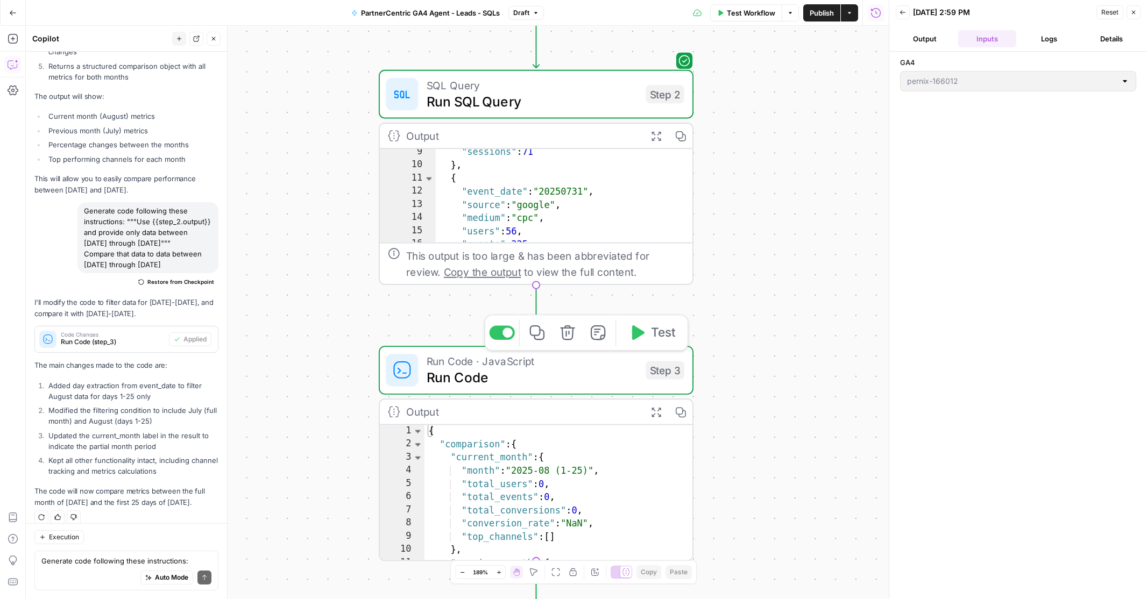
click at [625, 374] on span "Run Code" at bounding box center [532, 378] width 211 height 20
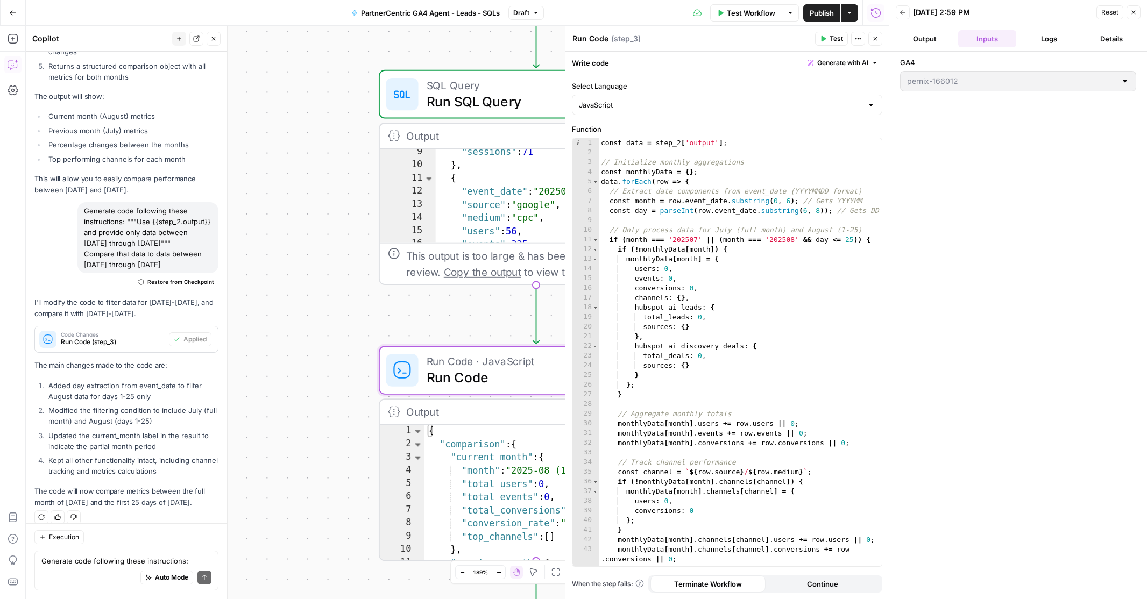
click at [753, 9] on span "Test Workflow" at bounding box center [751, 13] width 48 height 11
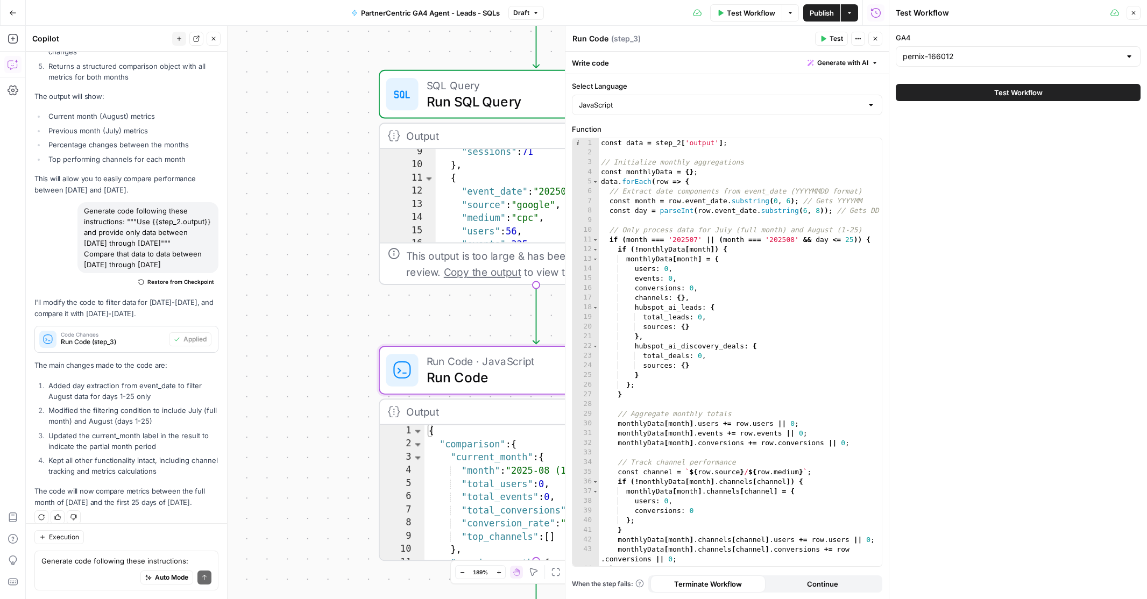
click at [1017, 91] on span "Test Workflow" at bounding box center [1018, 92] width 48 height 11
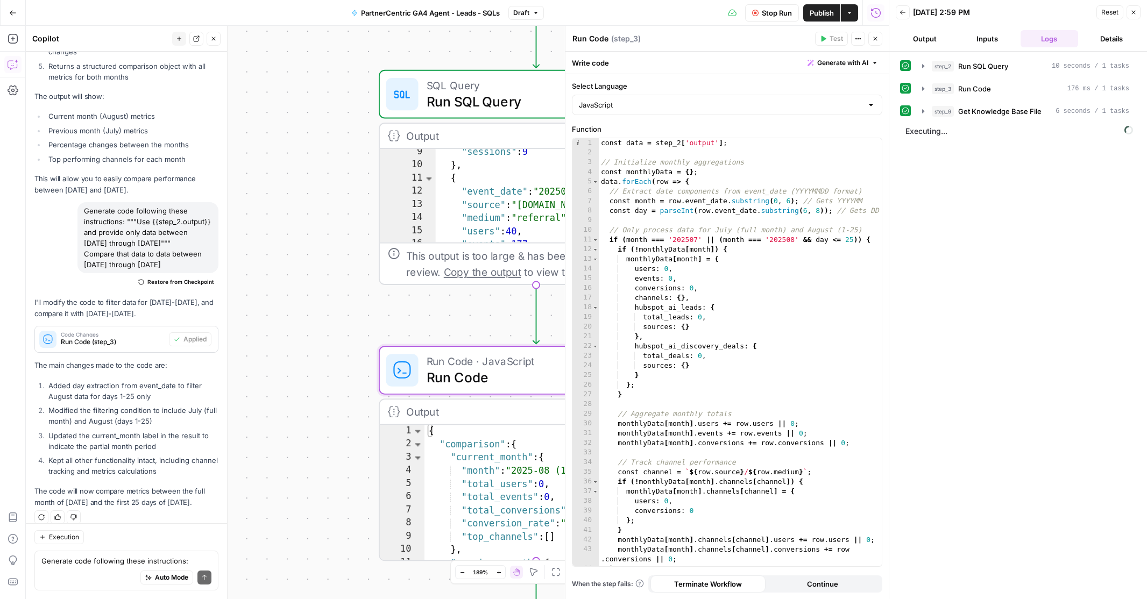
click at [926, 40] on button "Output" at bounding box center [925, 38] width 58 height 17
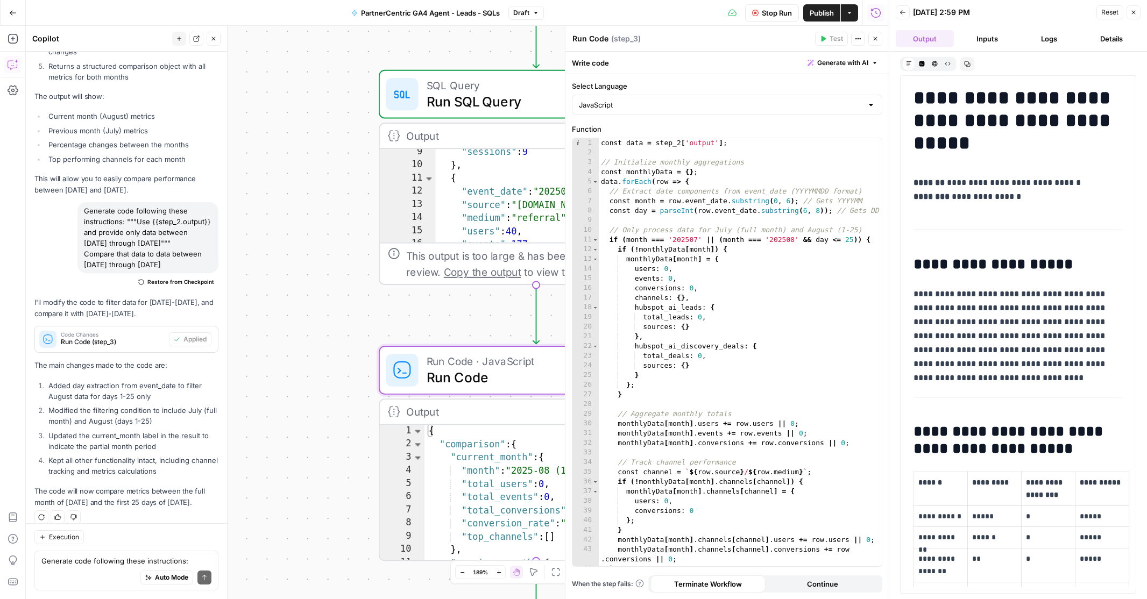
click at [943, 300] on p "**********" at bounding box center [1018, 329] width 209 height 84
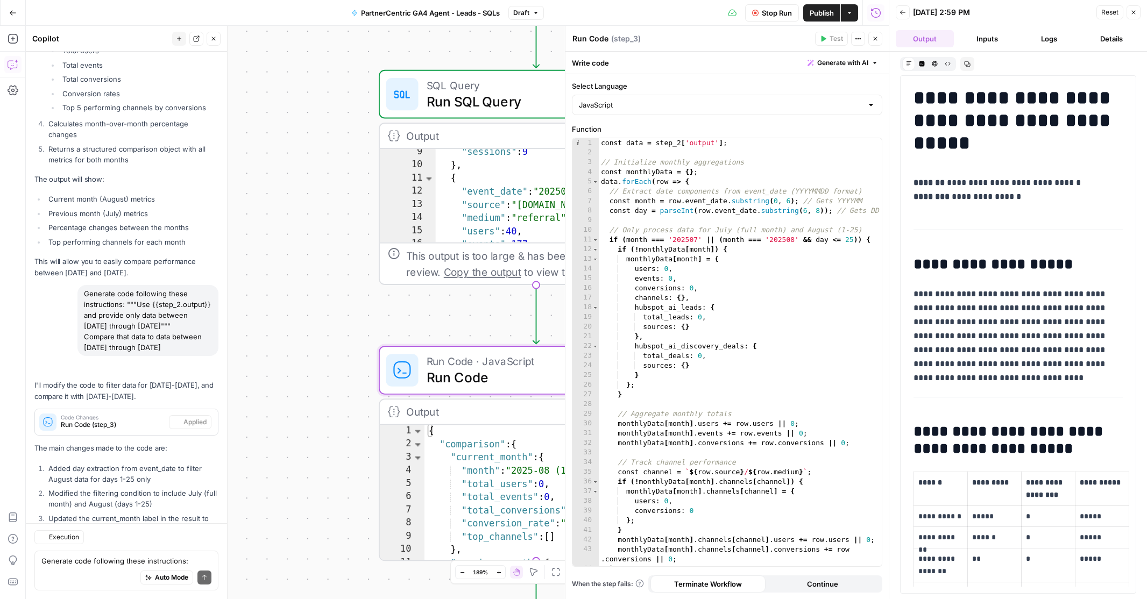
scroll to position [725, 0]
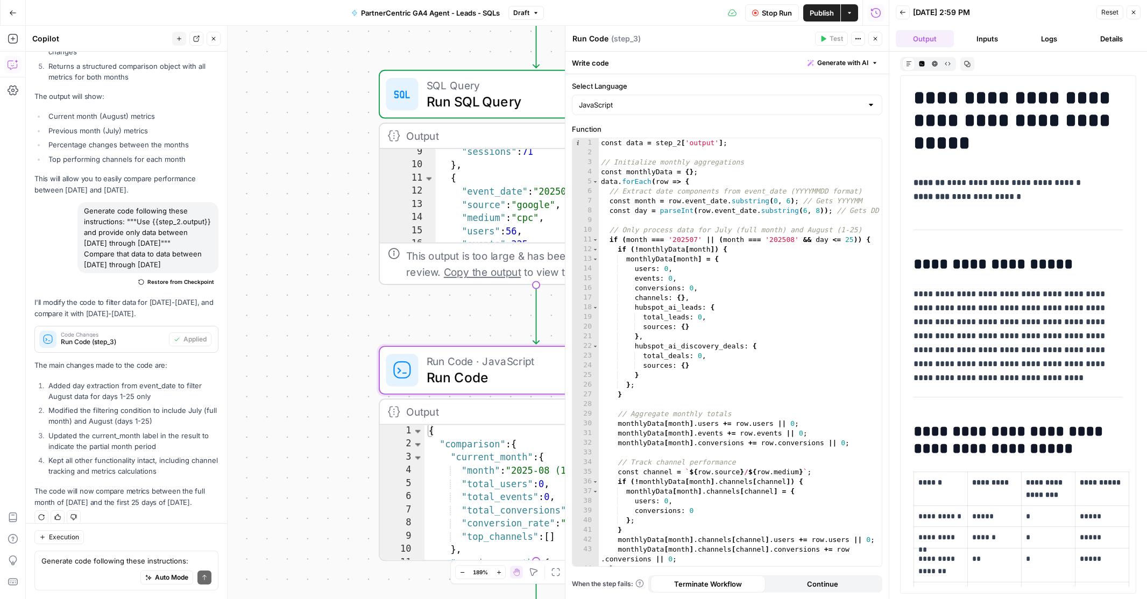
drag, startPoint x: 84, startPoint y: 200, endPoint x: 206, endPoint y: 234, distance: 125.6
click at [206, 234] on div "Generate code following these instructions: """Use {{step_2.output}} and provid…" at bounding box center [147, 237] width 141 height 71
copy div "Generate code following these instructions: """Use {{step_2.output}} and provid…"
click at [80, 562] on textarea "Generate code following these instructions: """Use {{step_2.output}} and provid…" at bounding box center [126, 561] width 170 height 11
paste textarea "Generate code following these instructions: """Use {{step_2.output}} and provid…"
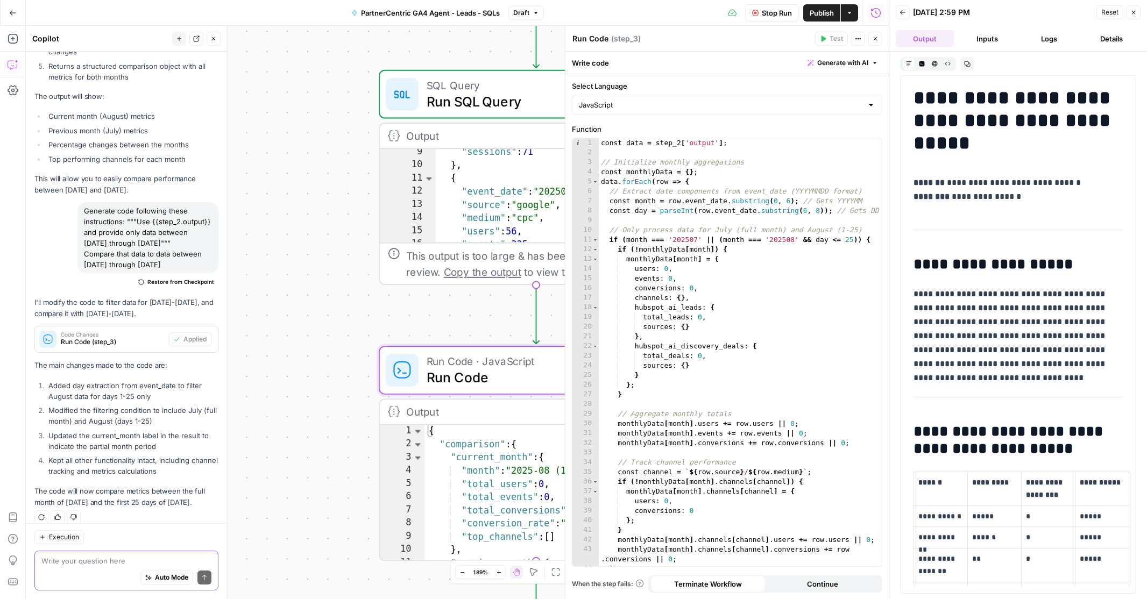
type textarea "Generate code following these instructions: """Use {{step_2.output}} and provid…"
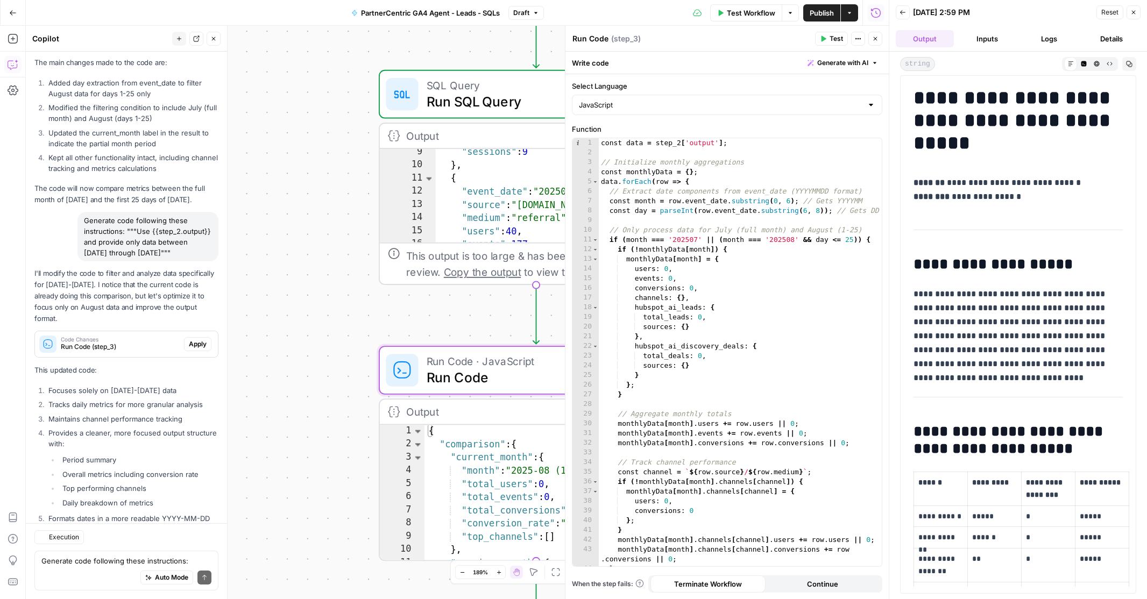
scroll to position [1111, 0]
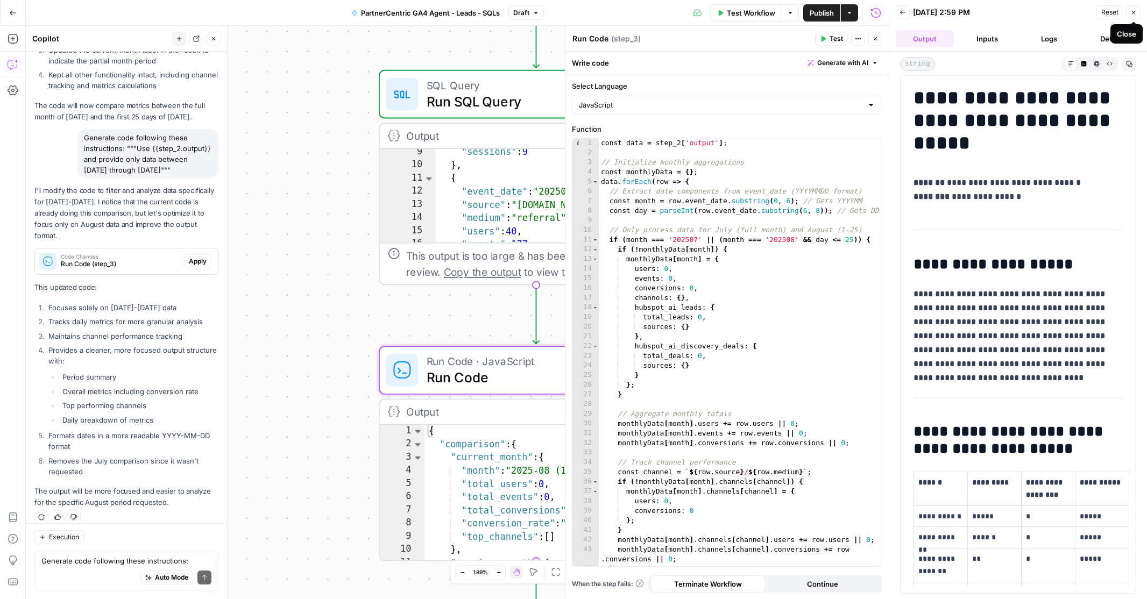
click at [1133, 13] on icon "button" at bounding box center [1134, 12] width 6 height 6
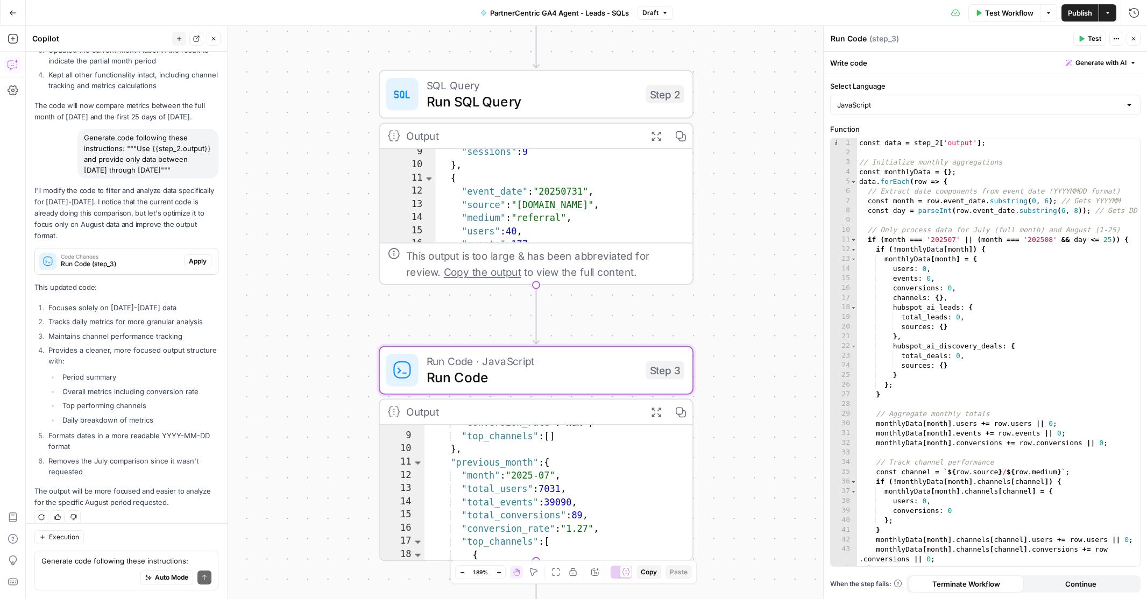
scroll to position [54, 0]
click at [118, 561] on textarea "Generate code following these instructions: """Use {{step_2.output}} and provid…" at bounding box center [126, 561] width 170 height 11
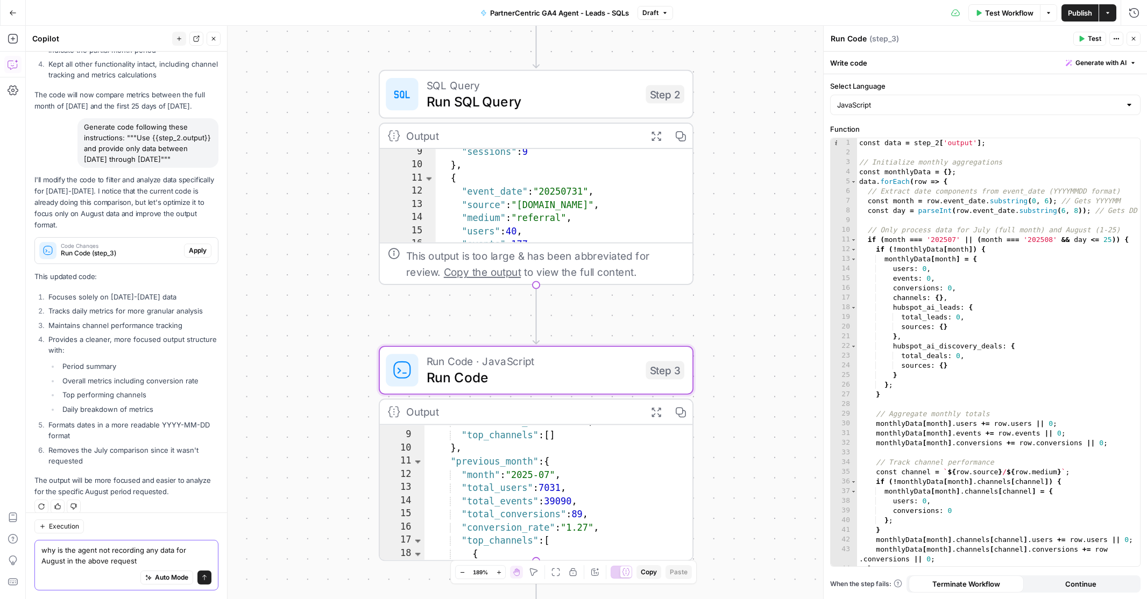
type textarea "why is the agent not recording any data for August in the above request?"
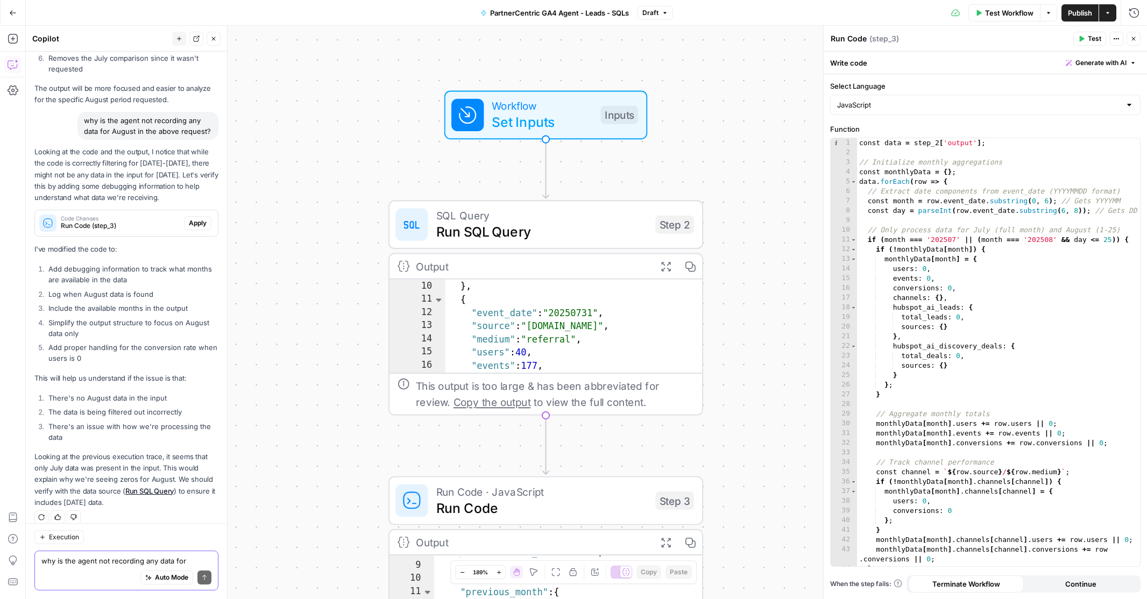
scroll to position [64, 0]
click at [599, 225] on span "Run SQL Query" at bounding box center [541, 232] width 211 height 20
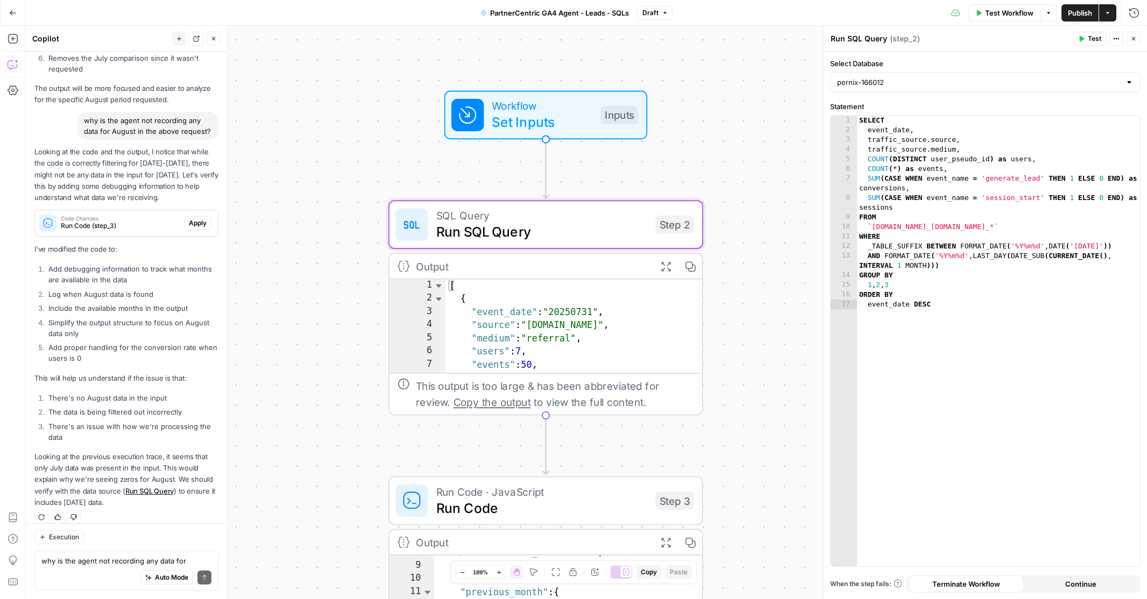
scroll to position [0, 0]
click at [57, 514] on icon "button" at bounding box center [58, 517] width 6 height 6
click at [67, 564] on textarea "why is the agent not recording any data for August in the above request?" at bounding box center [126, 561] width 170 height 11
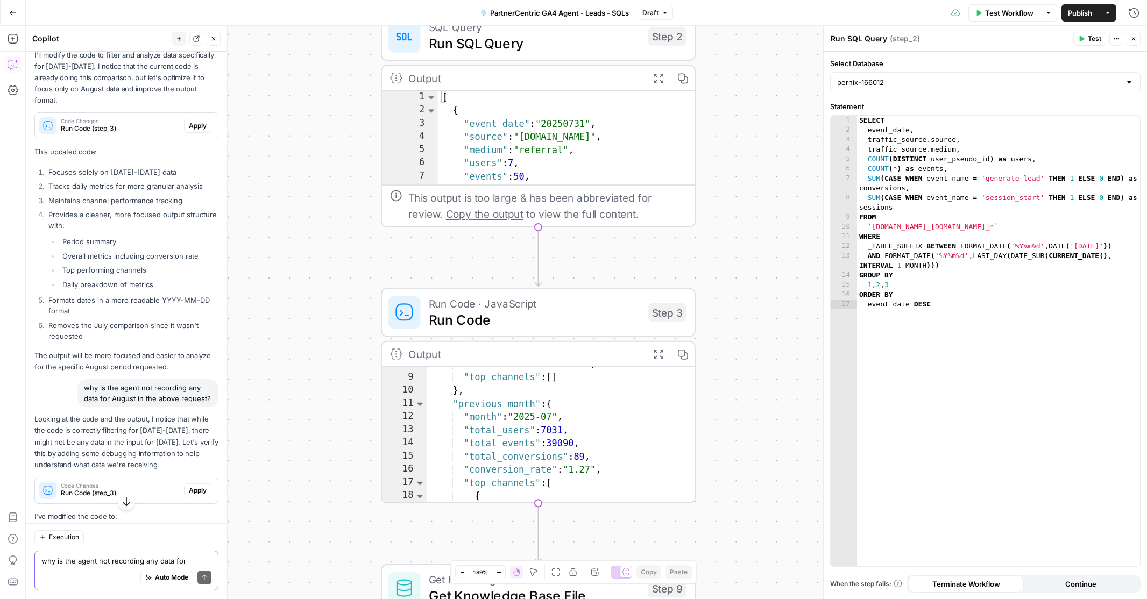
scroll to position [1253, 0]
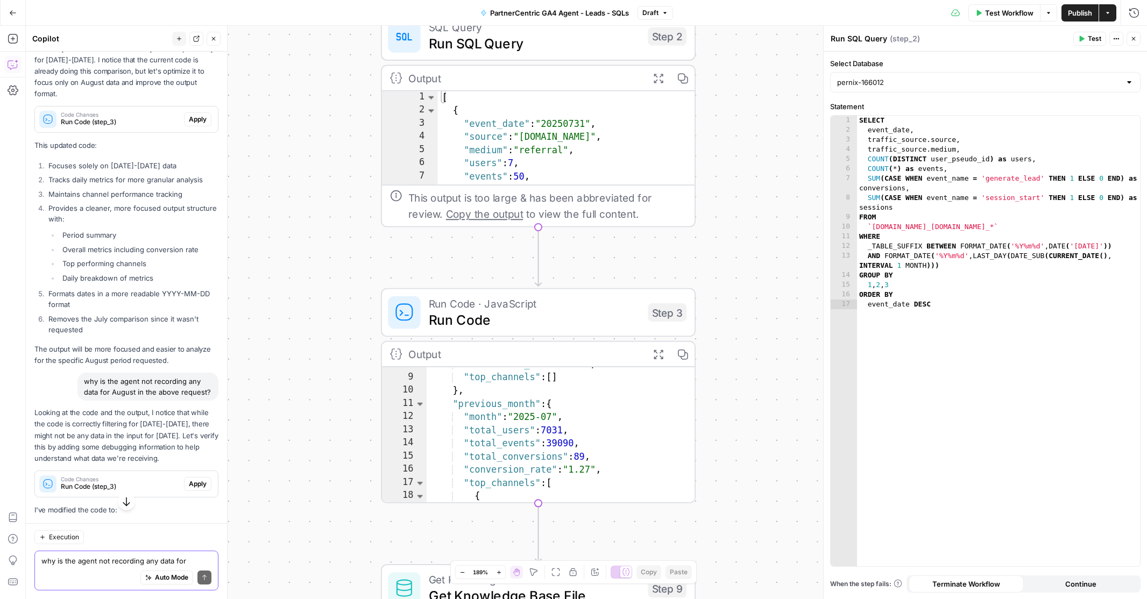
click at [73, 563] on textarea "why is the agent not recording any data for August in the above request?" at bounding box center [126, 561] width 170 height 11
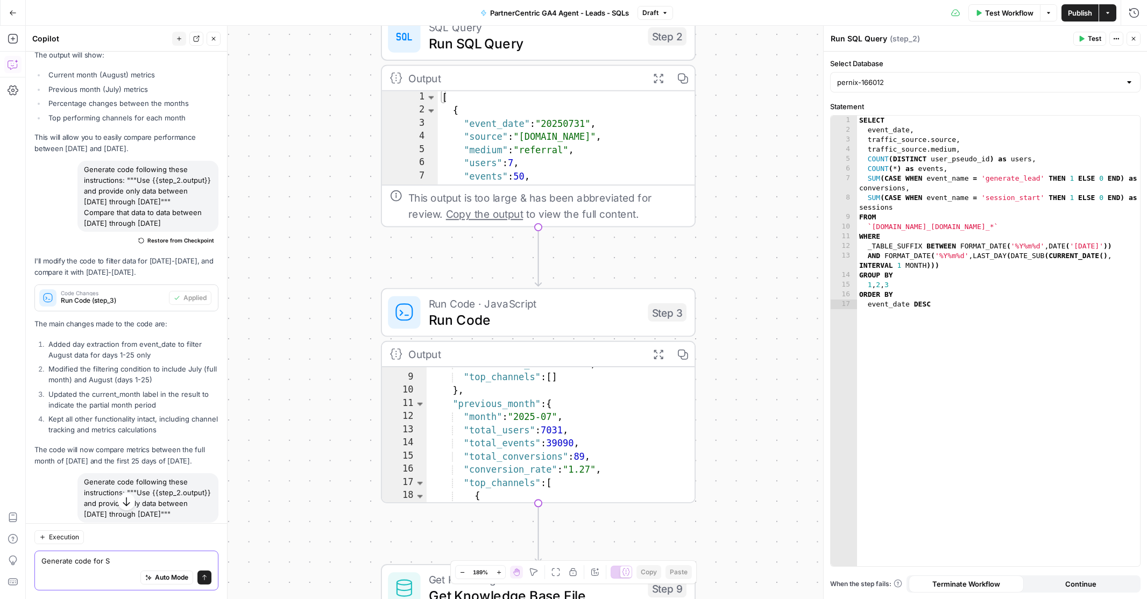
scroll to position [760, 0]
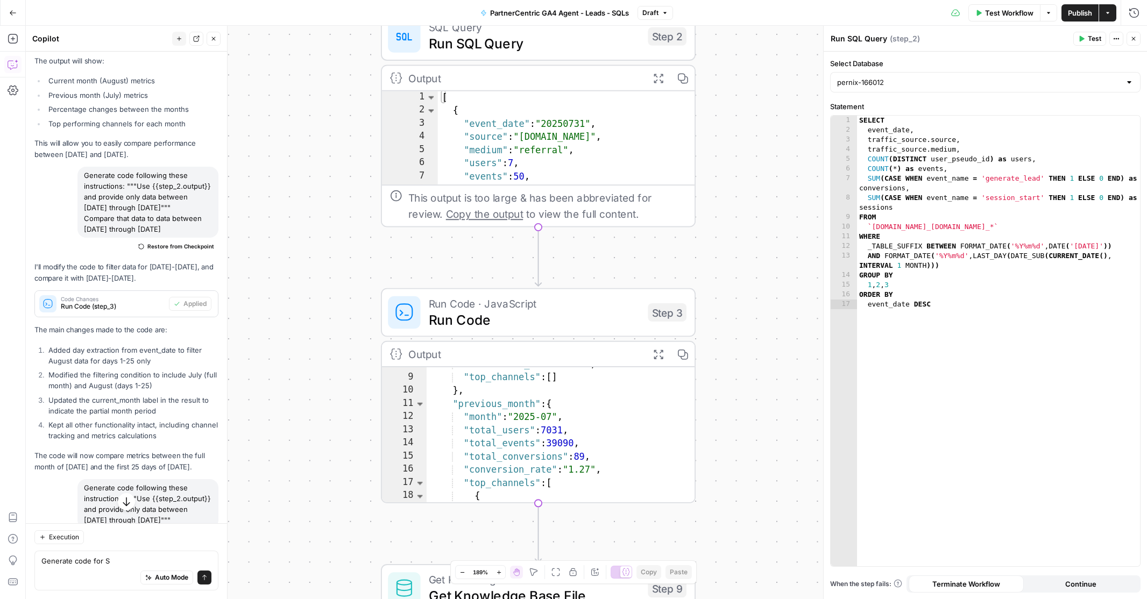
drag, startPoint x: 84, startPoint y: 164, endPoint x: 90, endPoint y: 170, distance: 9.1
click at [90, 170] on div "Generate code following these instructions: """Use {{step_2.output}} and provid…" at bounding box center [147, 202] width 141 height 71
click at [124, 180] on div "Generate code following these instructions: """Use {{step_2.output}} and provid…" at bounding box center [147, 202] width 141 height 71
drag, startPoint x: 84, startPoint y: 165, endPoint x: 213, endPoint y: 219, distance: 139.9
click at [213, 219] on div "Generate code following these instructions: """Use {{step_2.output}} and provid…" at bounding box center [147, 202] width 141 height 71
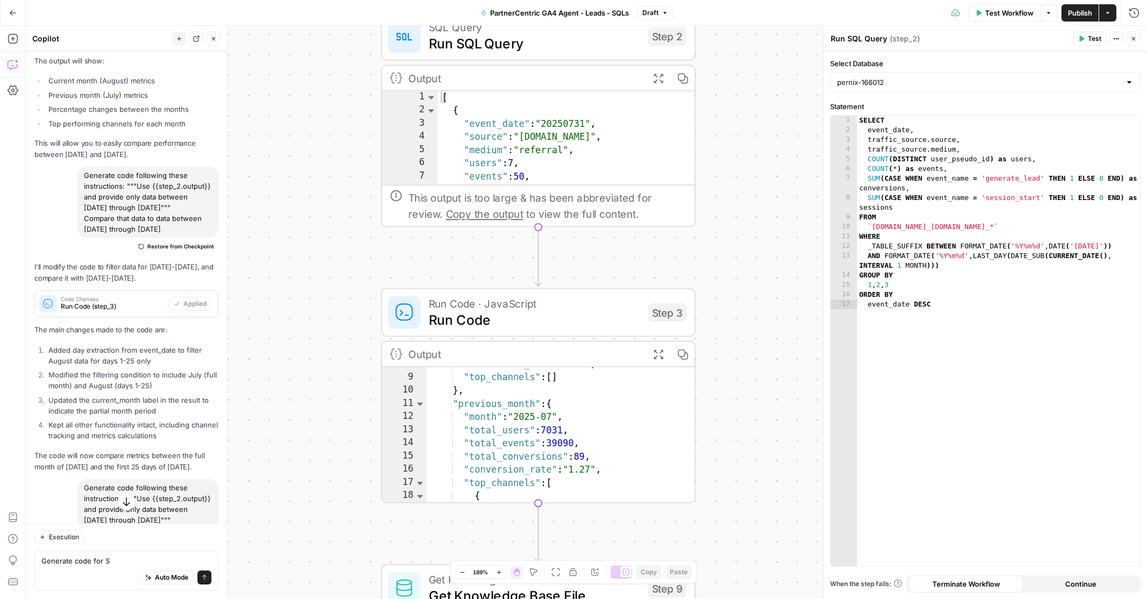
copy div "Generate code following these instructions: """Use {{step_2.output}} and provid…"
click at [73, 562] on textarea "Generate code for S" at bounding box center [126, 561] width 170 height 11
paste textarea "llowing these instructions: """Use {{step_2.output}} and provide only data betw…"
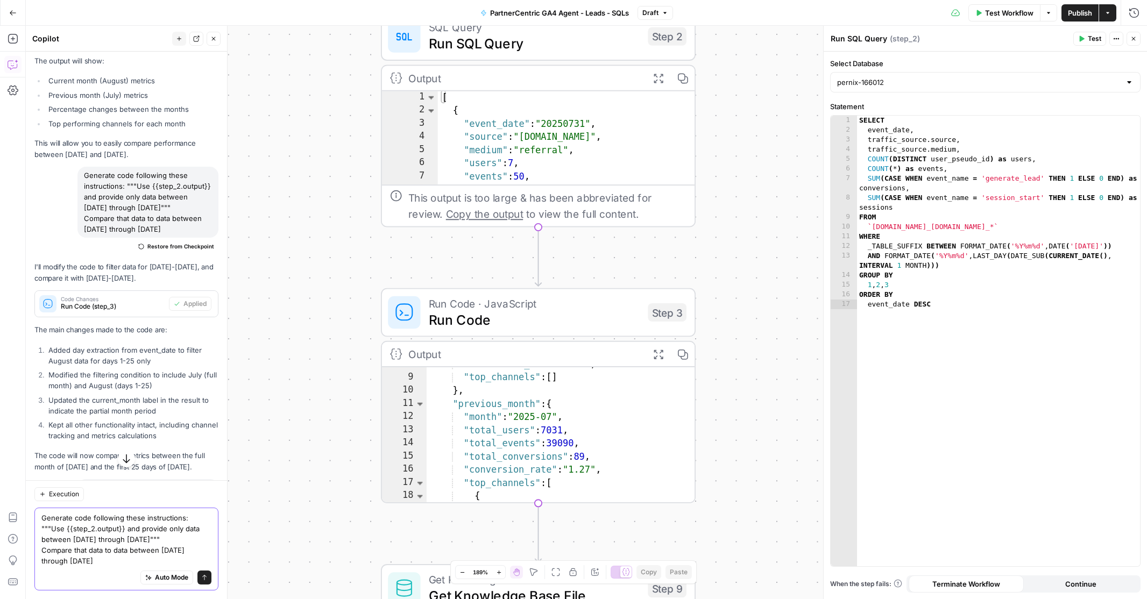
drag, startPoint x: 142, startPoint y: 531, endPoint x: 154, endPoint y: 531, distance: 12.4
click at [154, 531] on textarea "Generate code following these instructions: """Use {{step_2.output}} and provid…" at bounding box center [126, 540] width 170 height 54
drag, startPoint x: 159, startPoint y: 531, endPoint x: 195, endPoint y: 531, distance: 36.1
click at [195, 531] on textarea "Generate code following these instructions: """Use {{step_2.output}} and provid…" at bounding box center [126, 540] width 170 height 54
drag, startPoint x: 75, startPoint y: 541, endPoint x: 81, endPoint y: 541, distance: 5.9
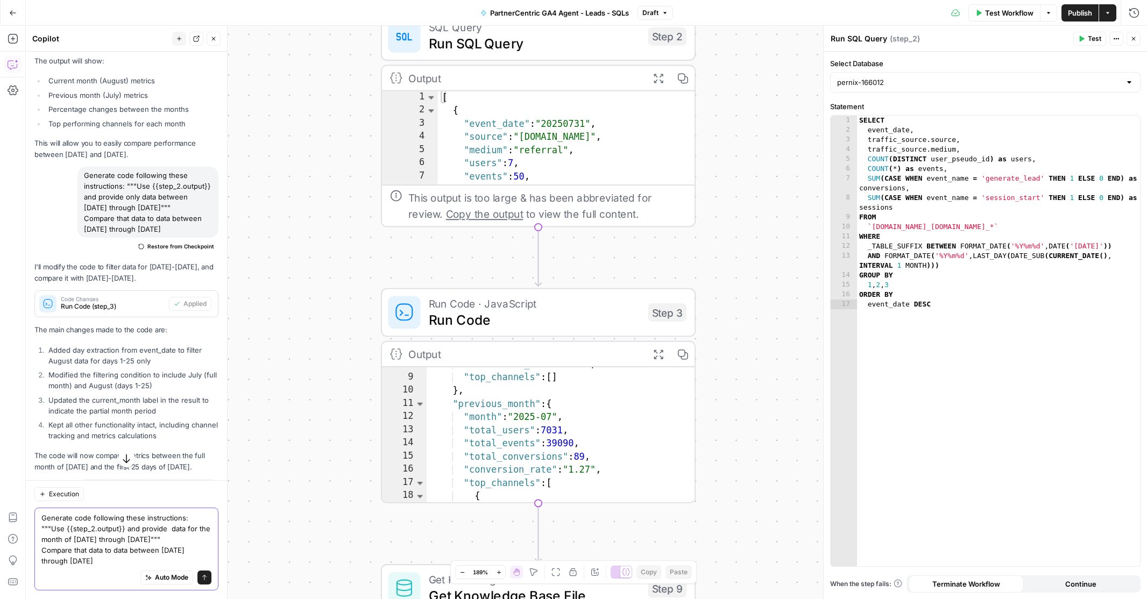
click at [81, 541] on textarea "Generate code following these instructions: """Use {{step_2.output}} and provid…" at bounding box center [126, 540] width 170 height 54
drag, startPoint x: 96, startPoint y: 542, endPoint x: 193, endPoint y: 540, distance: 96.9
click at [193, 540] on textarea "Generate code following these instructions: """Use {{step_2.output}} and provid…" at bounding box center [126, 540] width 170 height 54
click at [42, 552] on textarea "Generate code following these instructions: """Use {{step_2.output}} and provid…" at bounding box center [126, 540] width 170 height 54
drag, startPoint x: 41, startPoint y: 561, endPoint x: 69, endPoint y: 561, distance: 27.4
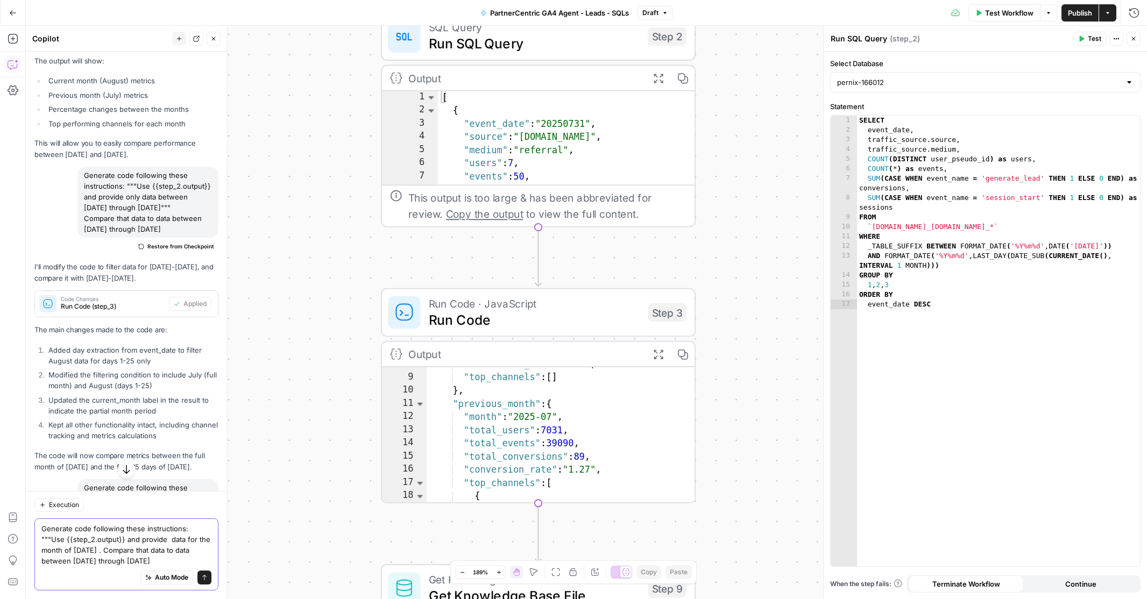
click at [69, 561] on textarea "Generate code following these instructions: """Use {{step_2.output}} and provid…" at bounding box center [126, 545] width 170 height 43
click at [108, 563] on textarea "Generate code following these instructions: """Use {{step_2.output}} and provid…" at bounding box center [126, 545] width 170 height 43
drag, startPoint x: 122, startPoint y: 563, endPoint x: 217, endPoint y: 564, distance: 95.3
click at [217, 564] on div "Generate code following these instructions: """Use {{step_2.output}} and provid…" at bounding box center [126, 555] width 184 height 72
type textarea "Generate code following these instructions: """Use {{step_2.output}} and provid…"
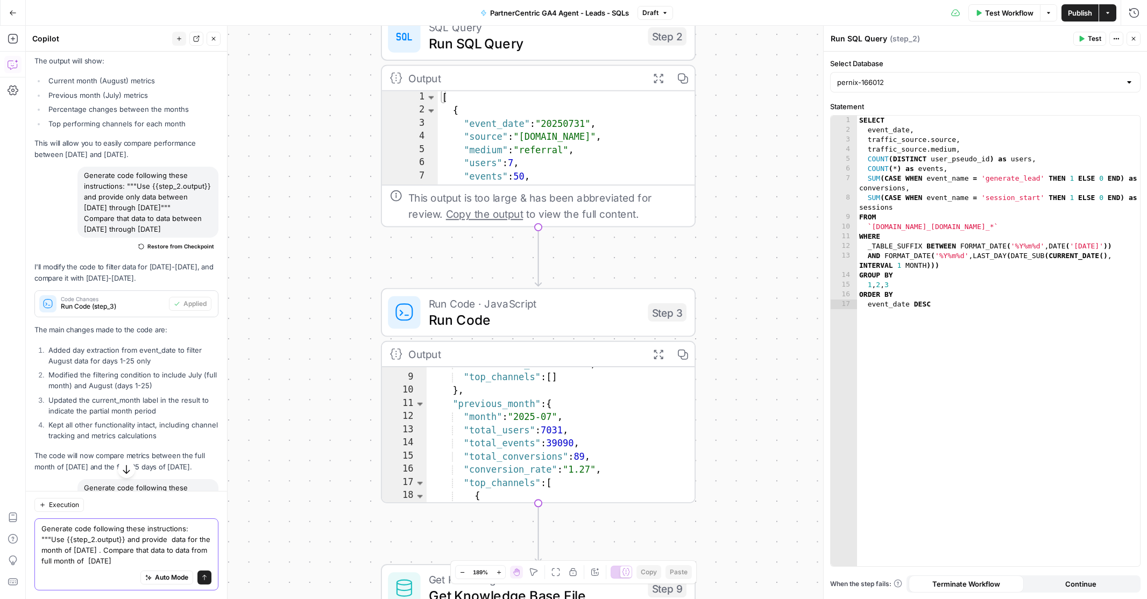
click at [161, 564] on textarea "Generate code following these instructions: """Use {{step_2.output}} and provid…" at bounding box center [126, 545] width 170 height 43
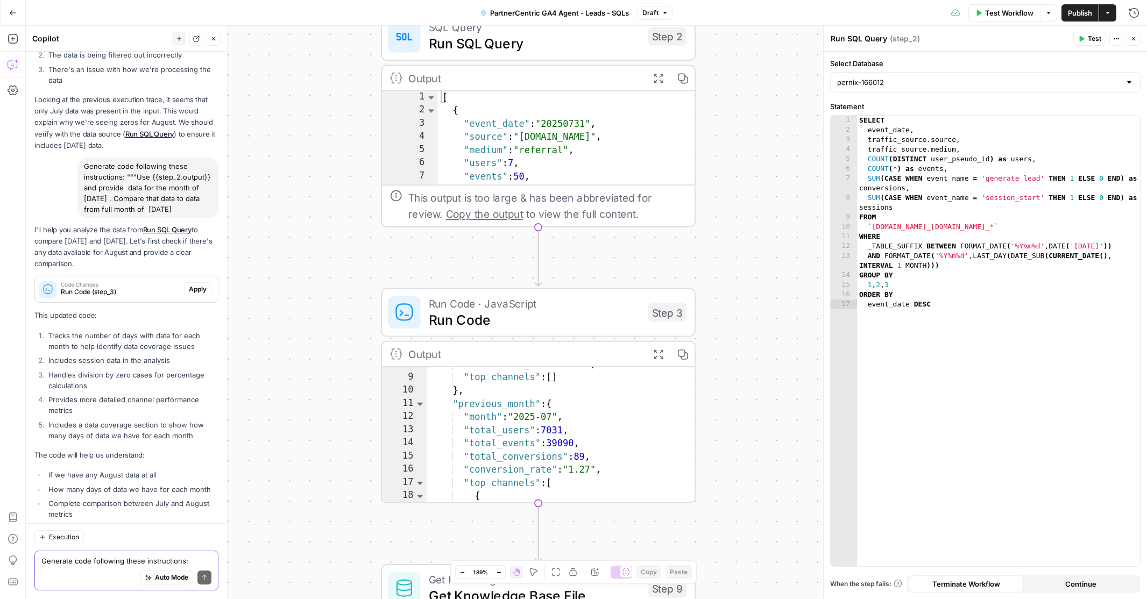
scroll to position [1861, 0]
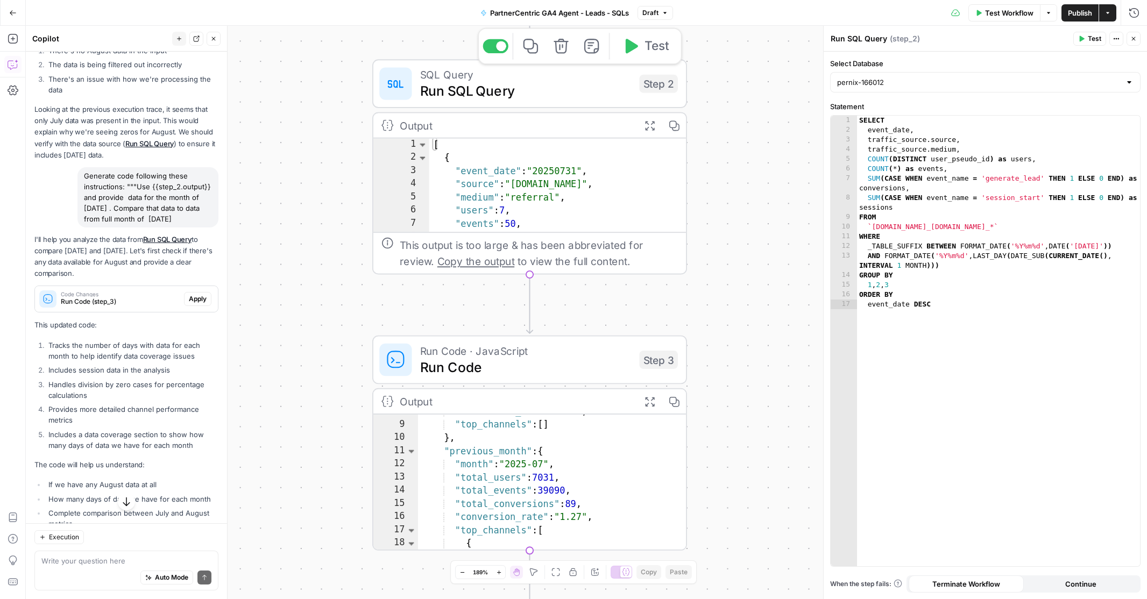
click at [570, 83] on span "Run SQL Query" at bounding box center [525, 91] width 211 height 20
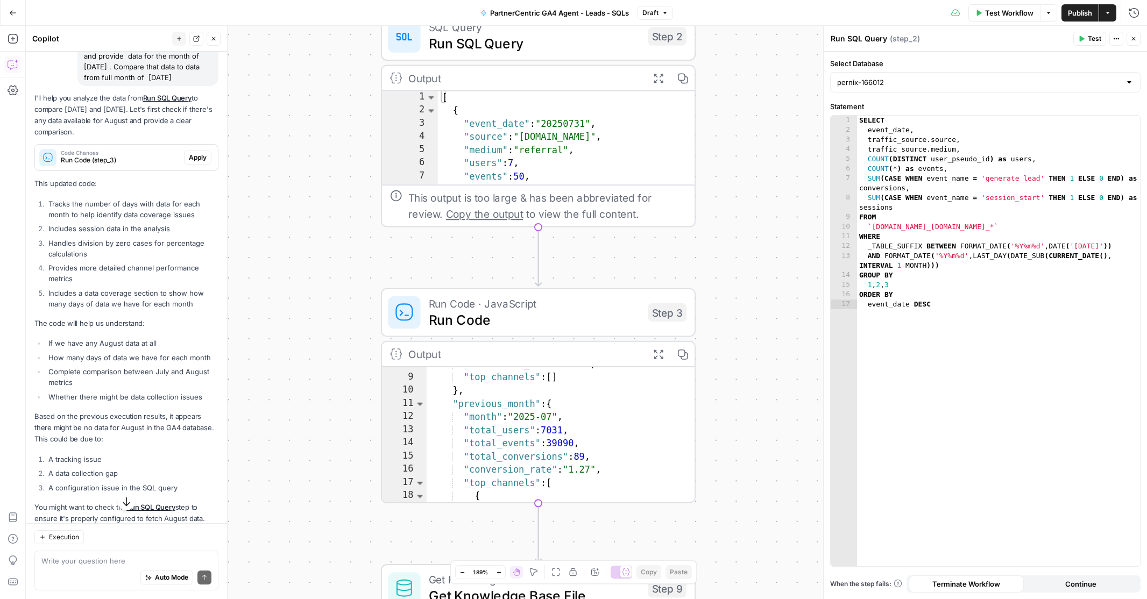
scroll to position [2019, 0]
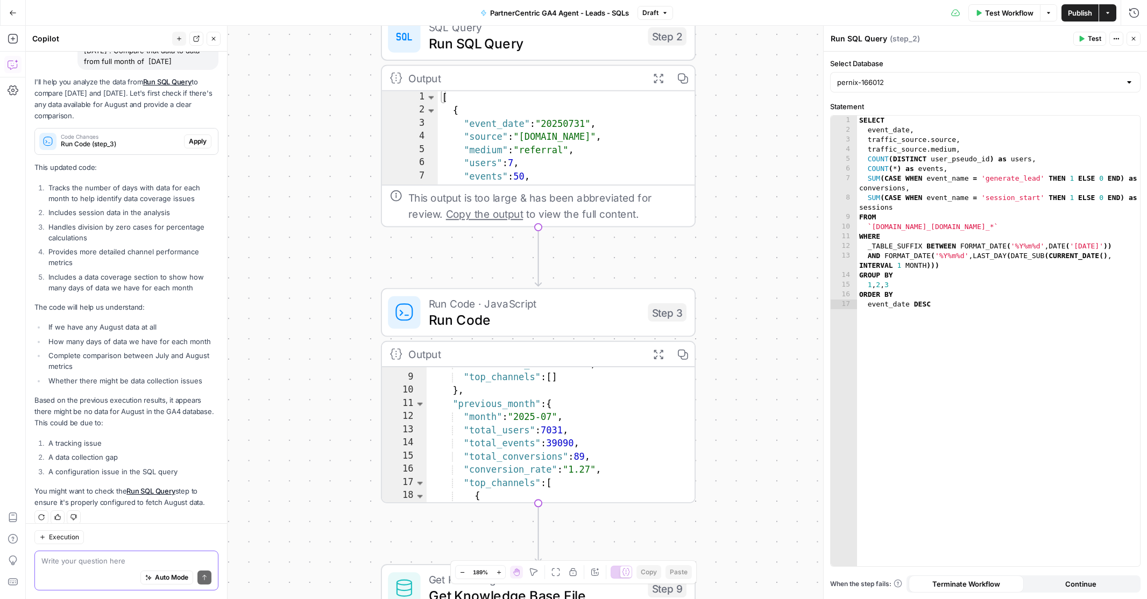
click at [63, 565] on textarea at bounding box center [126, 561] width 170 height 11
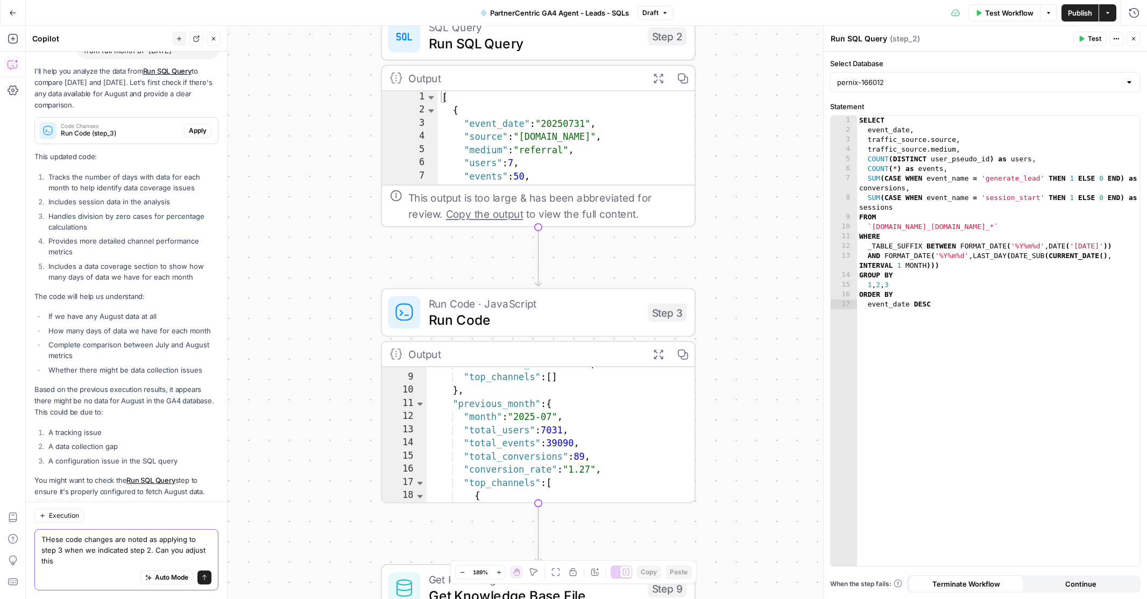
type textarea "THese code changes are noted as applying to step 3 when we indicated step 2. Ca…"
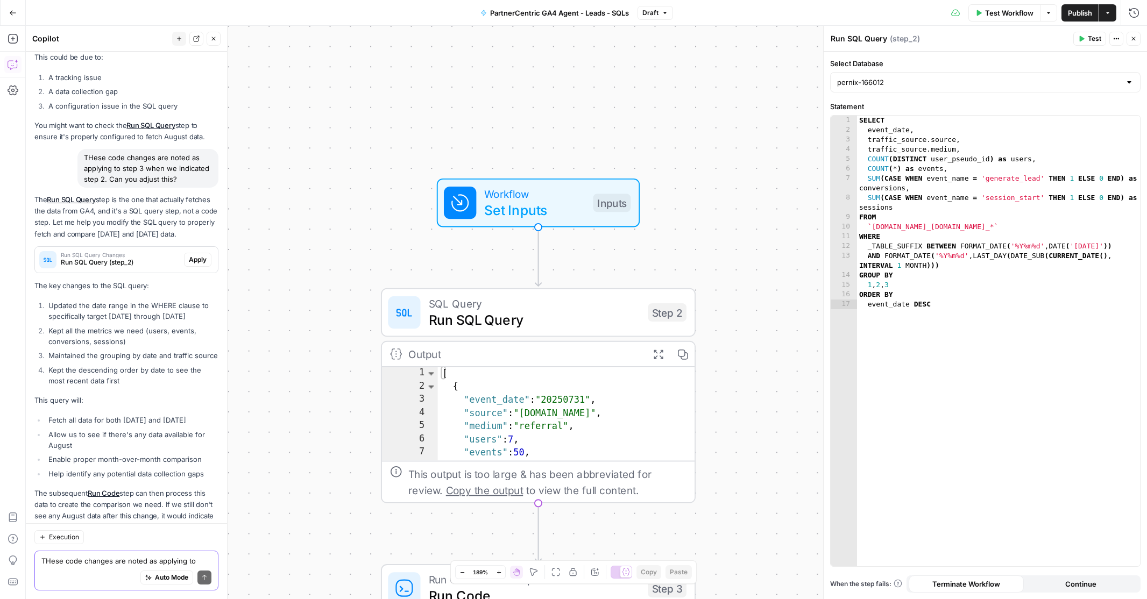
scroll to position [2376, 0]
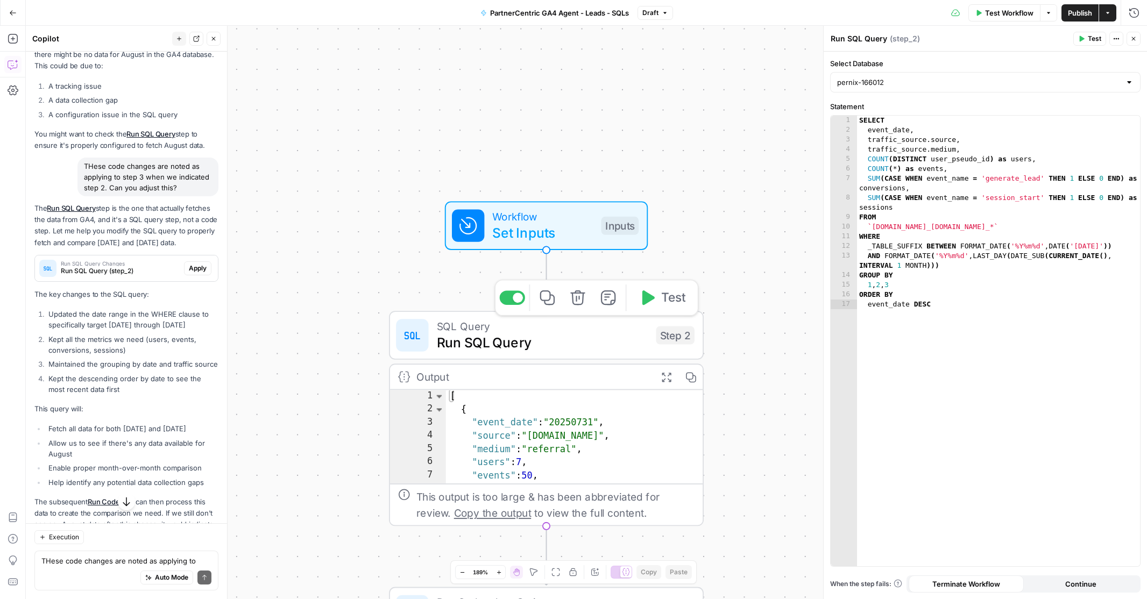
click at [540, 341] on span "Run SQL Query" at bounding box center [542, 343] width 211 height 20
click at [547, 433] on div "[ { "event_date" : "20250731" , "source" : "[DOMAIN_NAME]" , "medium" : "referr…" at bounding box center [575, 451] width 258 height 122
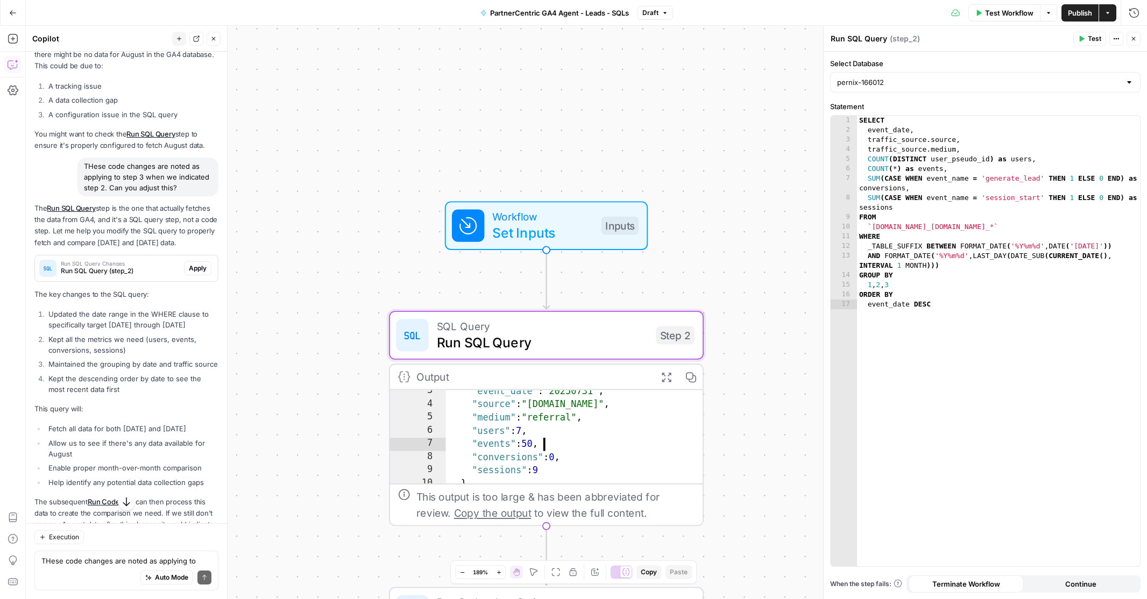
scroll to position [16, 0]
click at [600, 434] on div ""event_date" : "20250731" , "source" : "[DOMAIN_NAME]" , "medium" : "referral" …" at bounding box center [575, 448] width 258 height 122
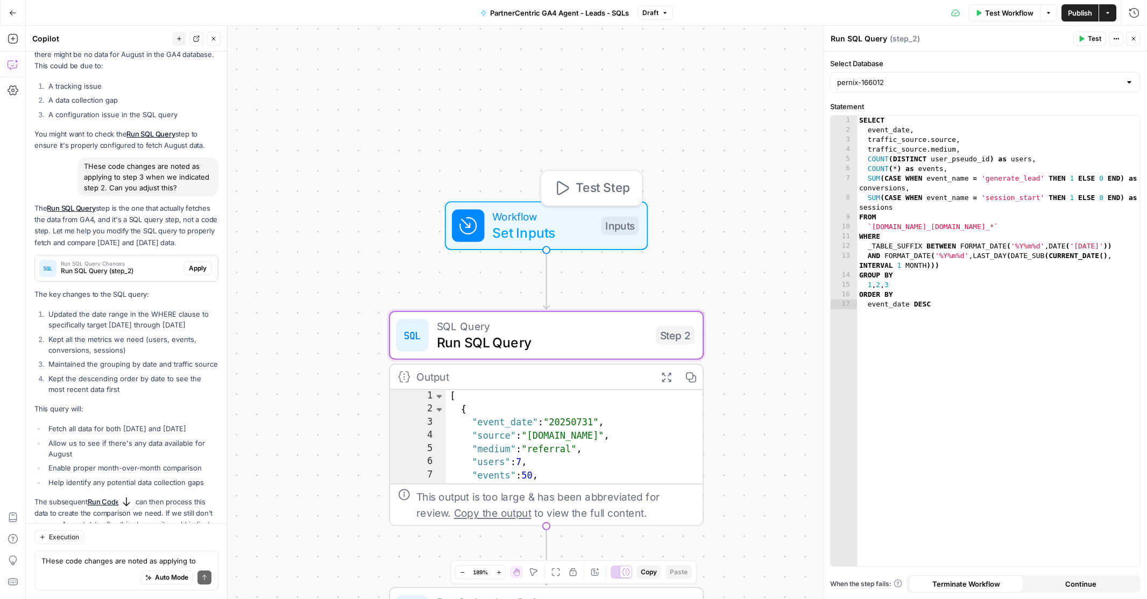
click at [562, 224] on span "Set Inputs" at bounding box center [542, 233] width 101 height 20
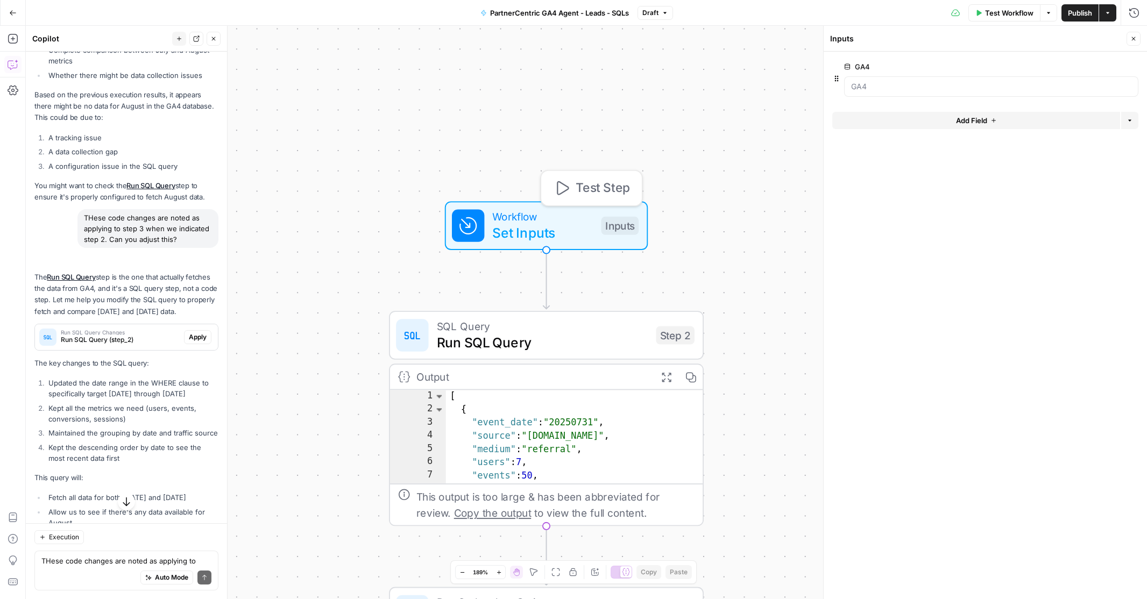
scroll to position [2428, 0]
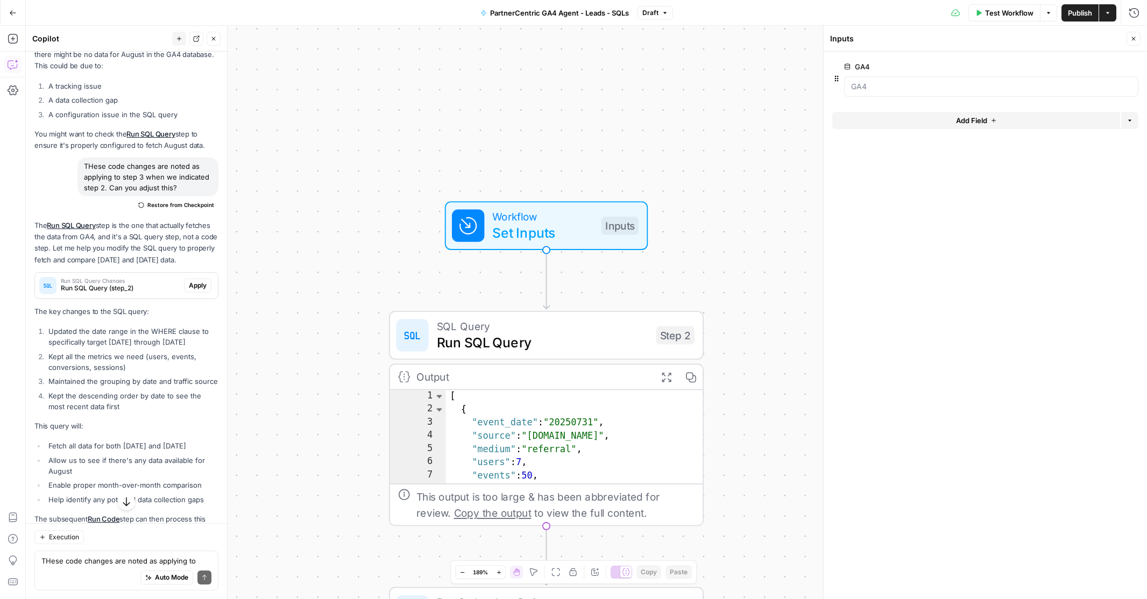
type textarea "**********"
click at [530, 411] on div "[ { "event_date" : "20250731" , "source" : "[DOMAIN_NAME]" , "medium" : "referr…" at bounding box center [575, 451] width 258 height 122
click at [549, 338] on span "Run SQL Query" at bounding box center [542, 343] width 211 height 20
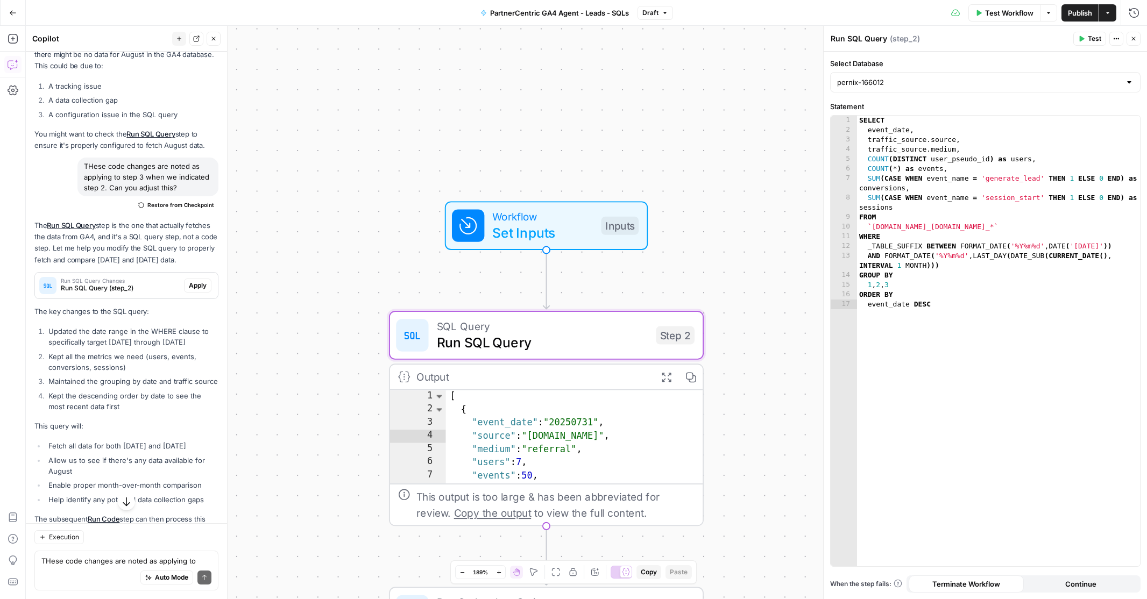
click at [465, 512] on span "Copy the output" at bounding box center [492, 513] width 77 height 12
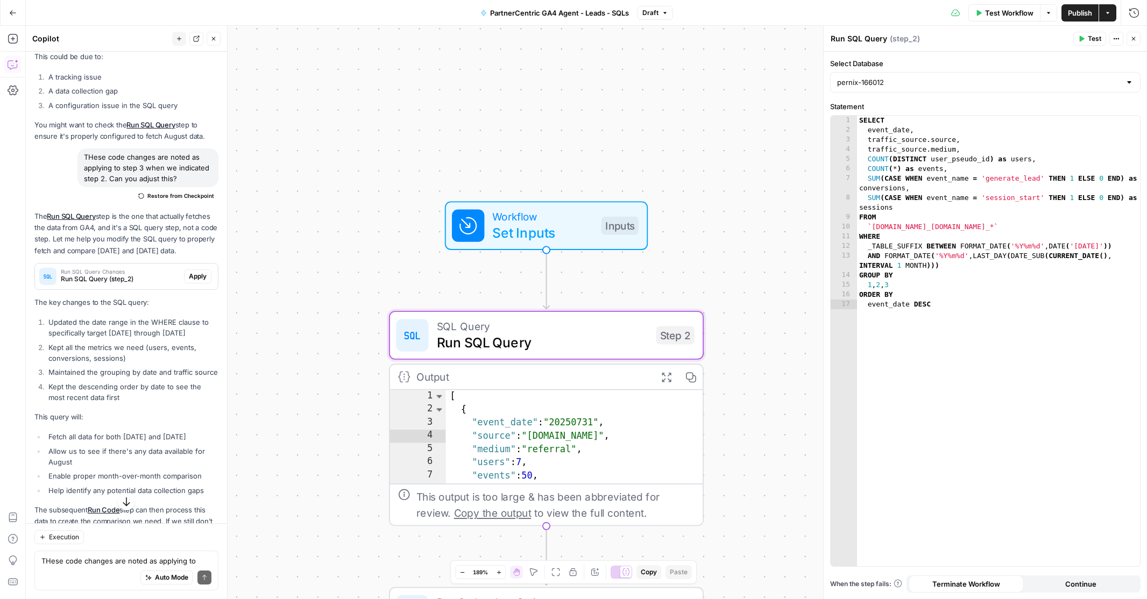
scroll to position [2433, 0]
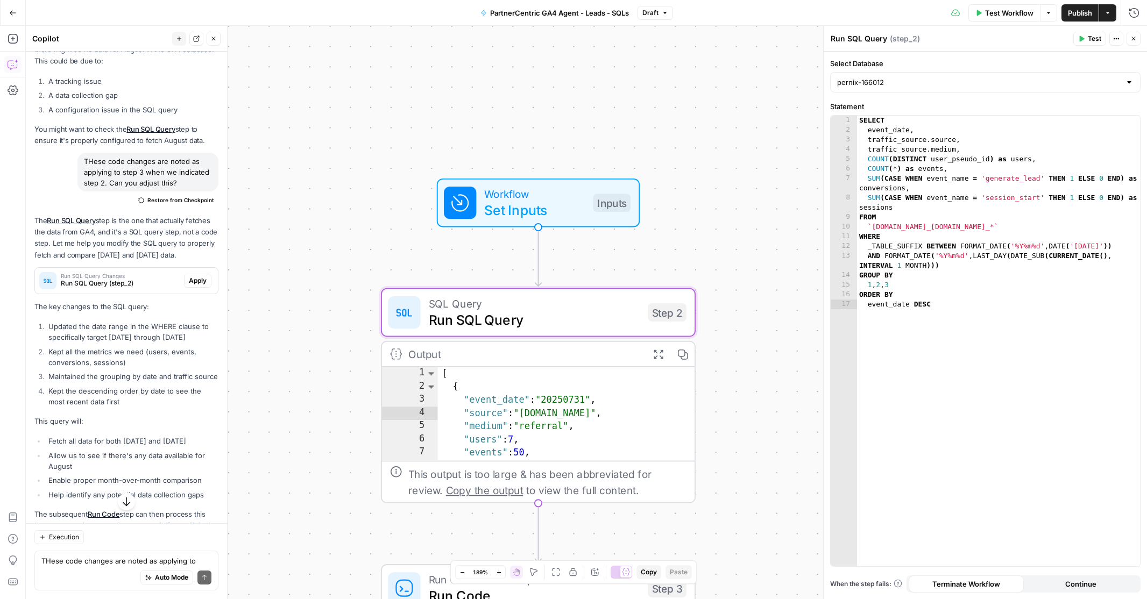
click at [200, 276] on span "Apply" at bounding box center [198, 281] width 18 height 10
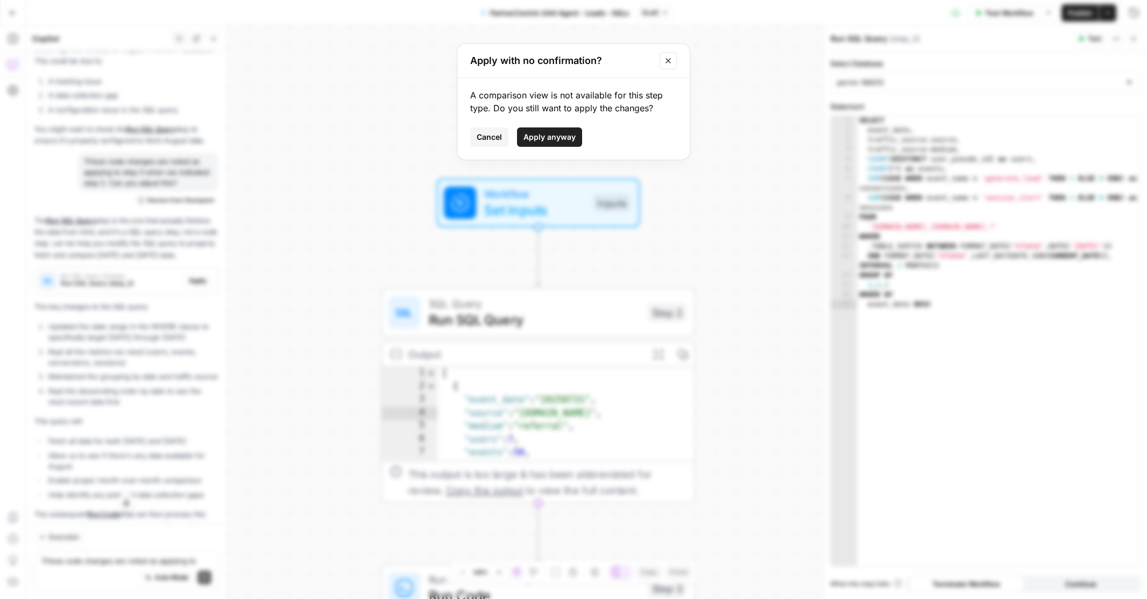
click at [486, 133] on span "Cancel" at bounding box center [489, 137] width 25 height 11
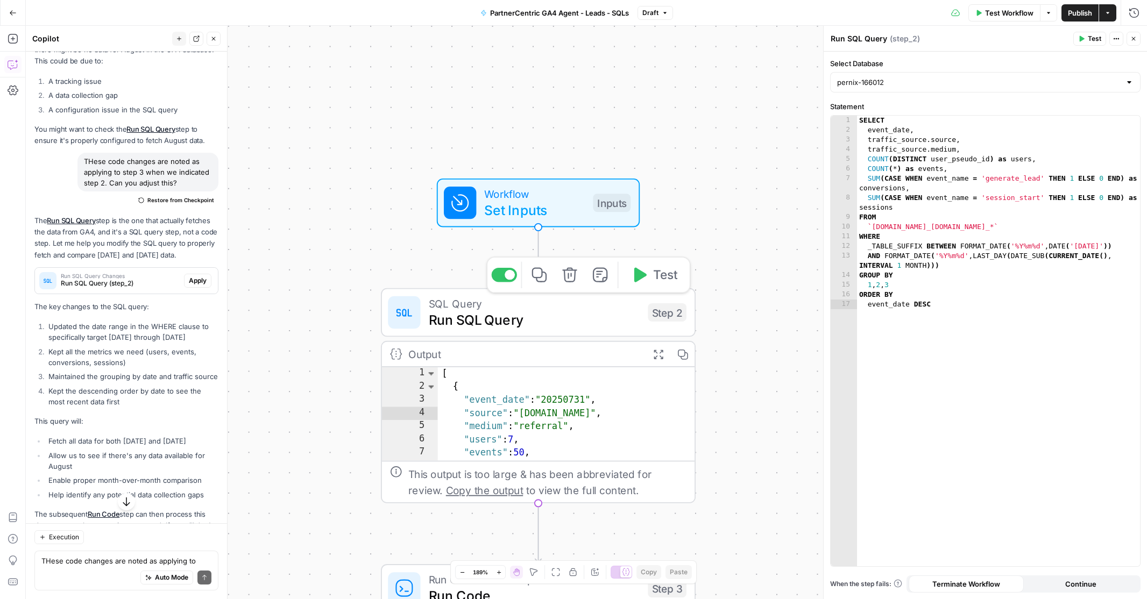
click at [536, 324] on span "Run SQL Query" at bounding box center [534, 319] width 211 height 20
click at [199, 276] on span "Apply" at bounding box center [198, 281] width 18 height 10
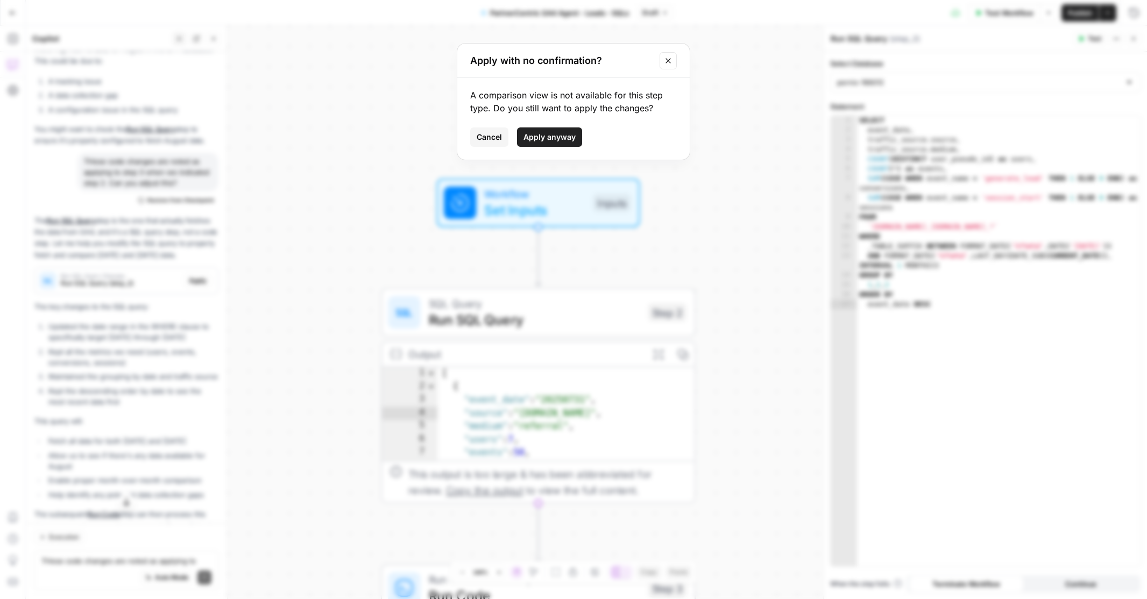
click at [560, 137] on span "Apply anyway" at bounding box center [550, 137] width 52 height 11
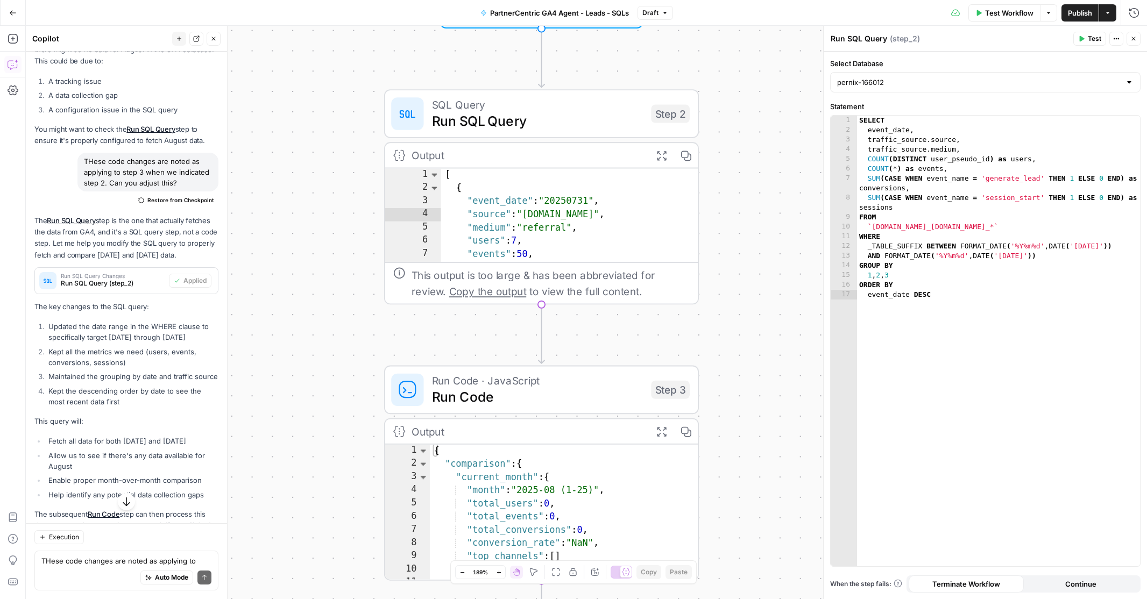
click at [1004, 14] on span "Test Workflow" at bounding box center [1009, 13] width 48 height 11
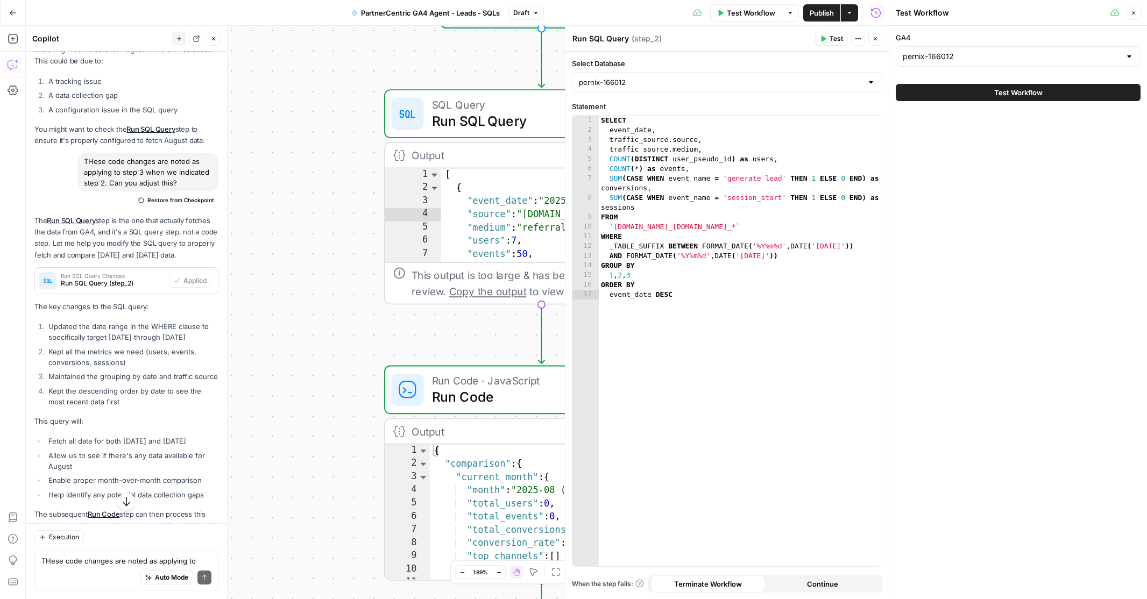
click at [1002, 95] on span "Test Workflow" at bounding box center [1018, 92] width 48 height 11
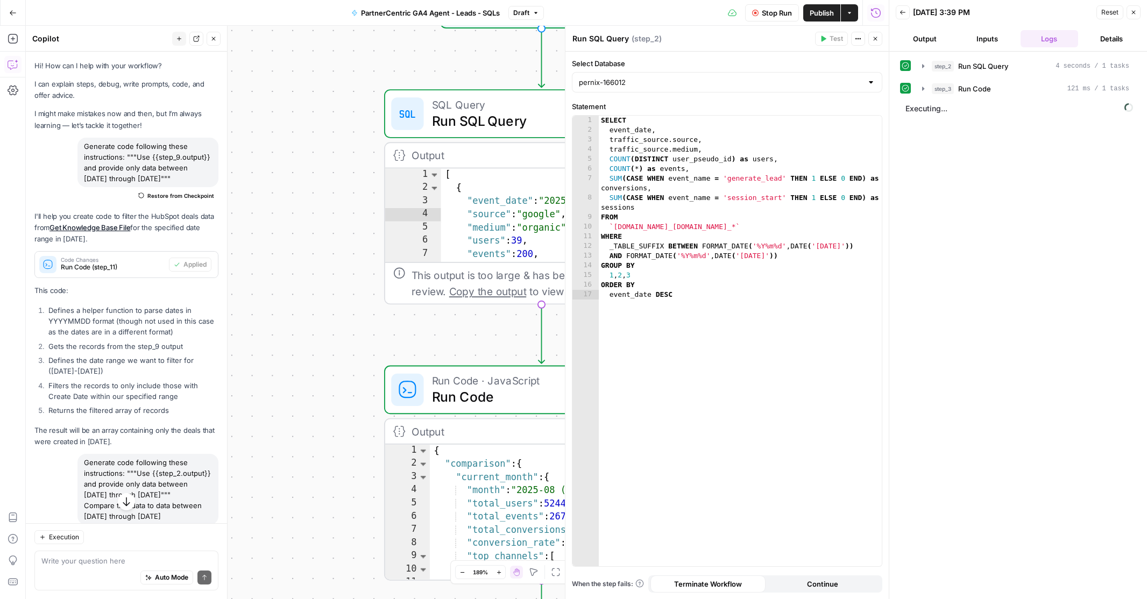
scroll to position [2433, 0]
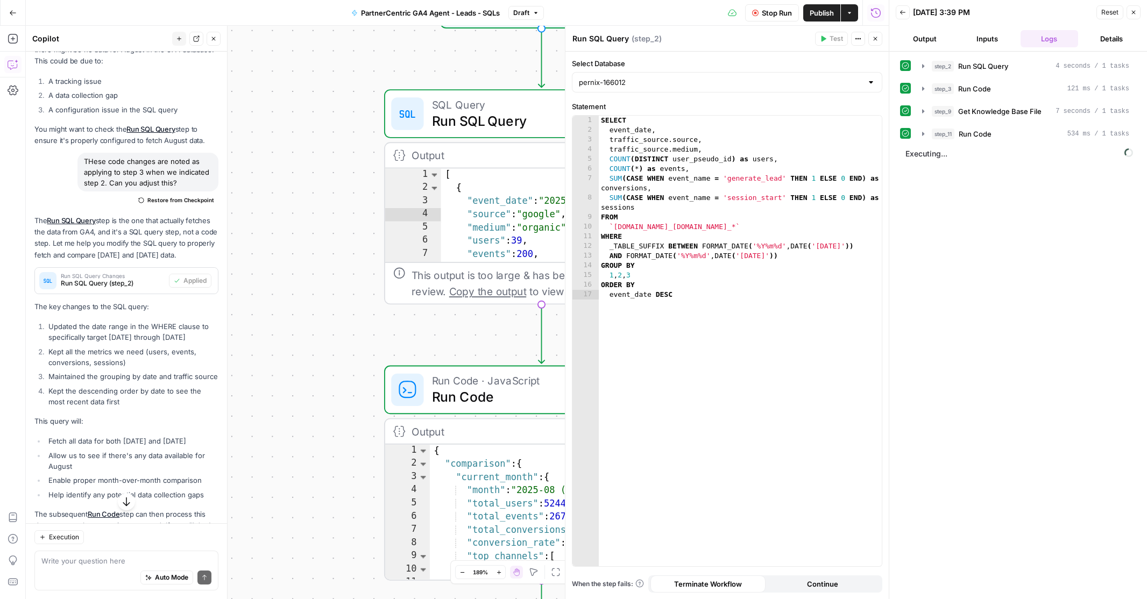
click at [925, 39] on button "Output" at bounding box center [925, 38] width 58 height 17
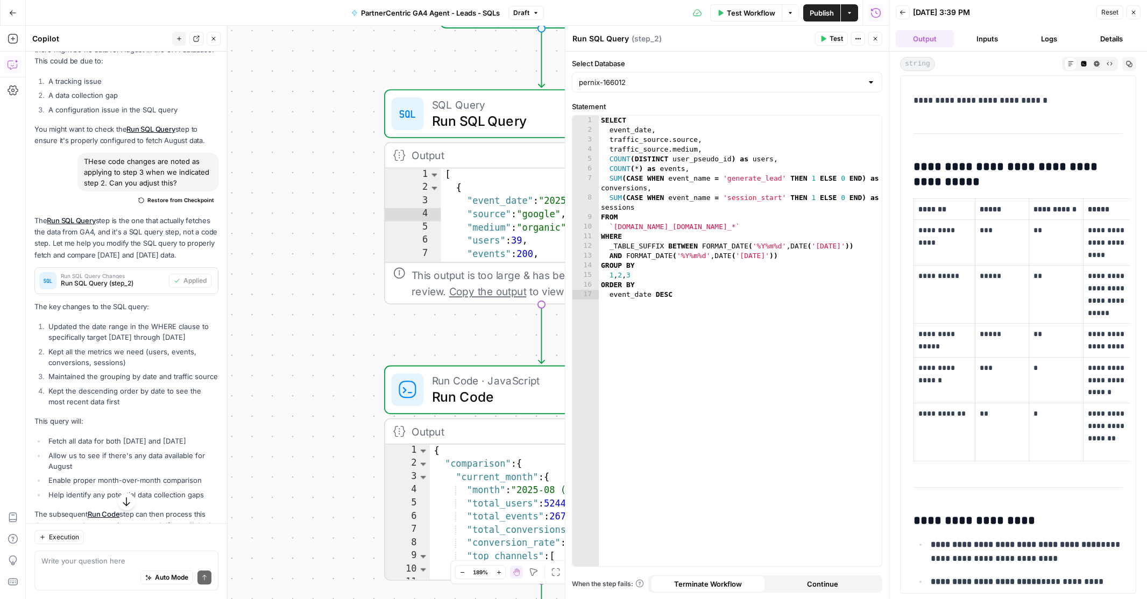
click at [969, 330] on p "**********" at bounding box center [945, 334] width 52 height 12
